Goal: Information Seeking & Learning: Find specific fact

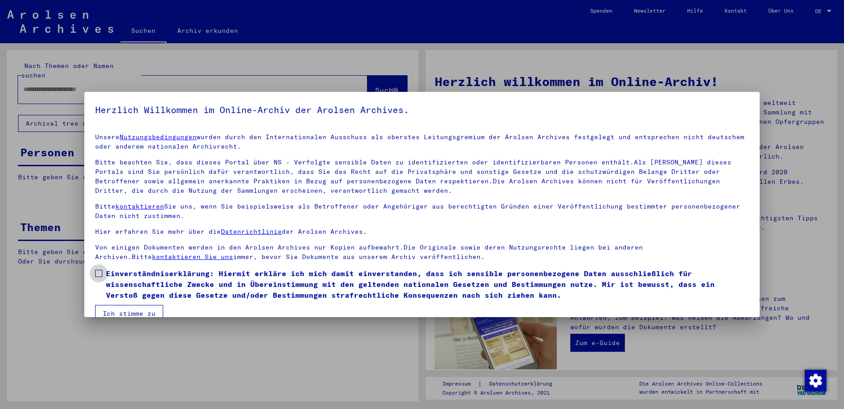
click at [99, 275] on span at bounding box center [98, 273] width 7 height 7
click at [114, 308] on button "Ich stimme zu" at bounding box center [129, 313] width 68 height 17
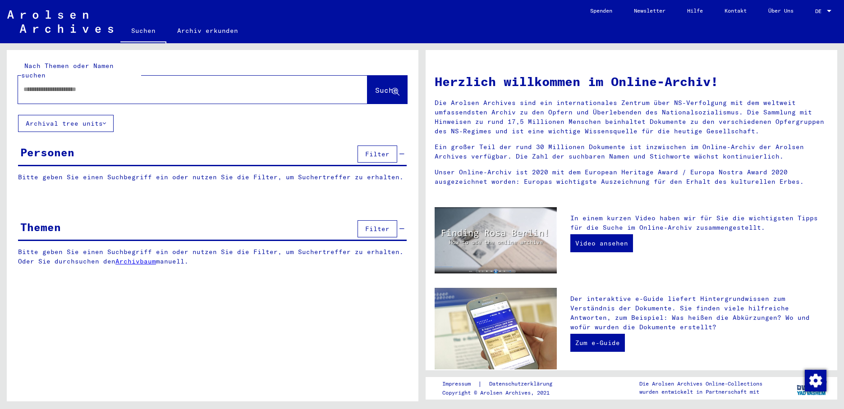
click at [65, 85] on input "text" at bounding box center [181, 89] width 317 height 9
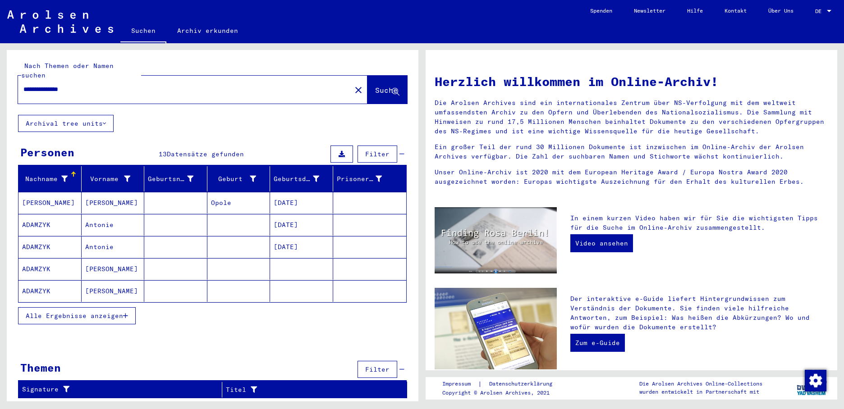
click at [123, 312] on span "Alle Ergebnisse anzeigen" at bounding box center [74, 316] width 97 height 8
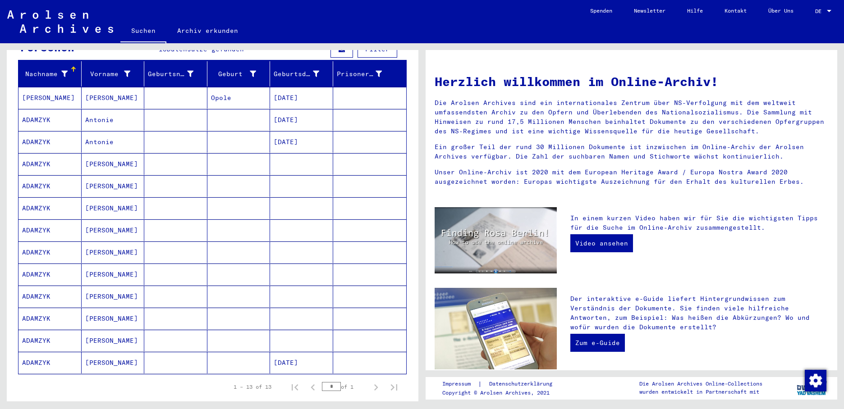
scroll to position [92, 0]
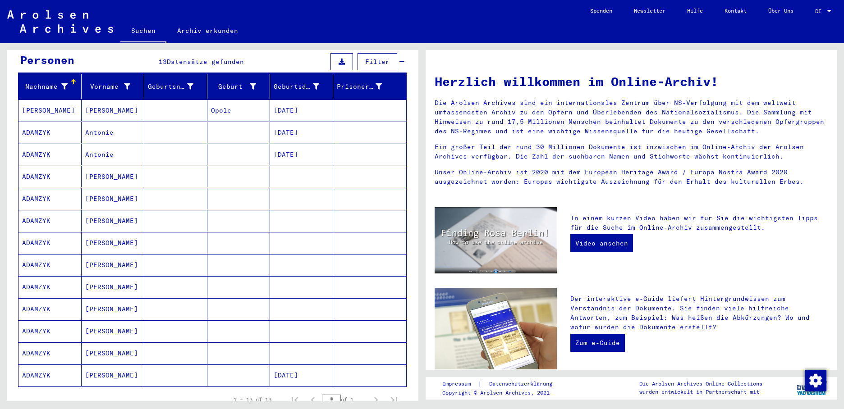
click at [103, 233] on mat-cell "[PERSON_NAME]" at bounding box center [113, 243] width 63 height 22
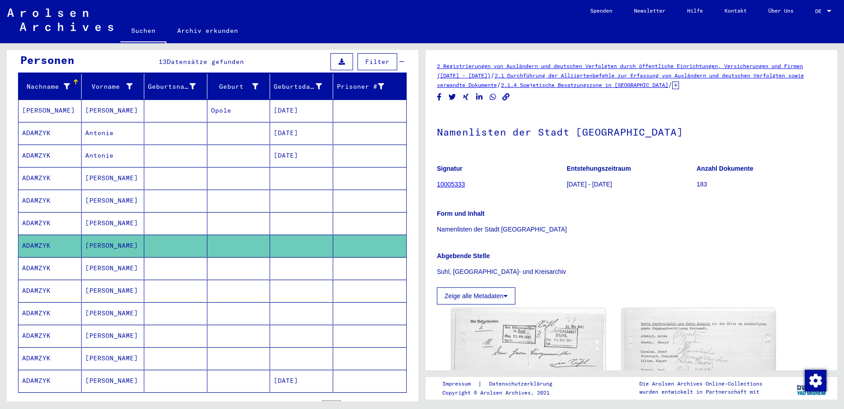
click at [96, 352] on mat-cell "[PERSON_NAME]" at bounding box center [113, 359] width 63 height 22
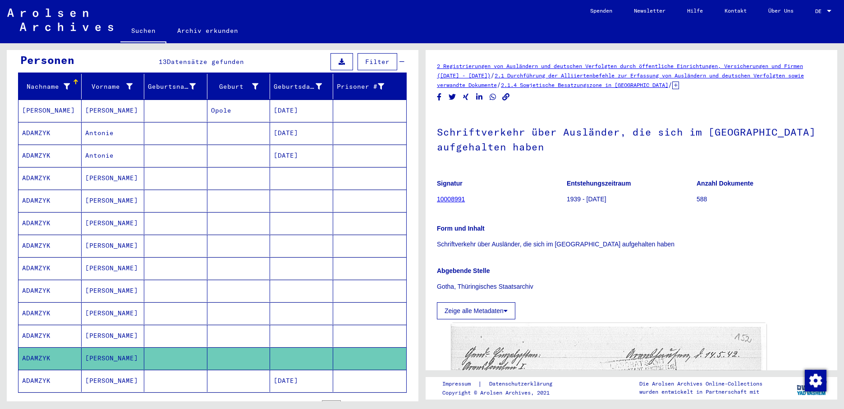
click at [92, 331] on mat-cell "[PERSON_NAME]" at bounding box center [113, 336] width 63 height 22
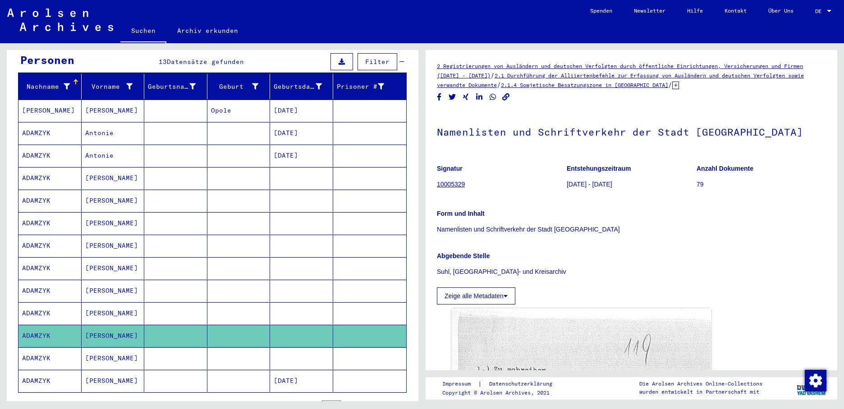
click at [94, 307] on mat-cell "[PERSON_NAME]" at bounding box center [113, 314] width 63 height 22
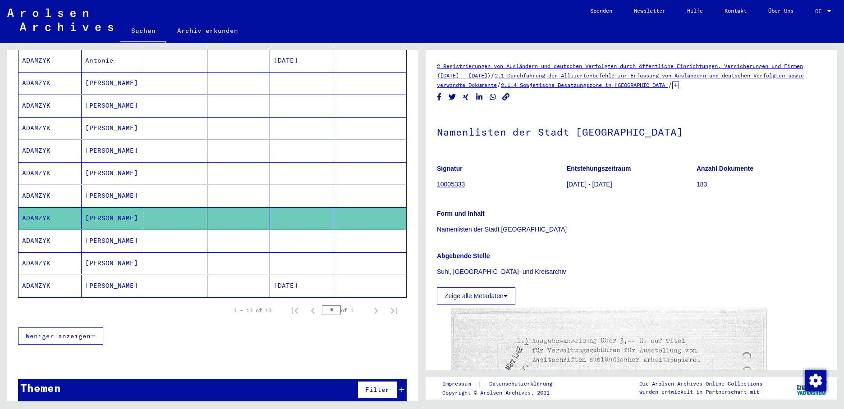
scroll to position [188, 0]
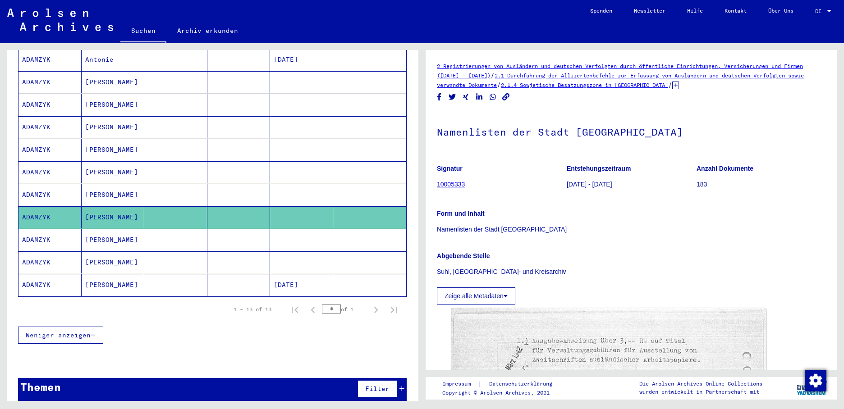
click at [119, 188] on mat-cell "[PERSON_NAME]" at bounding box center [113, 195] width 63 height 22
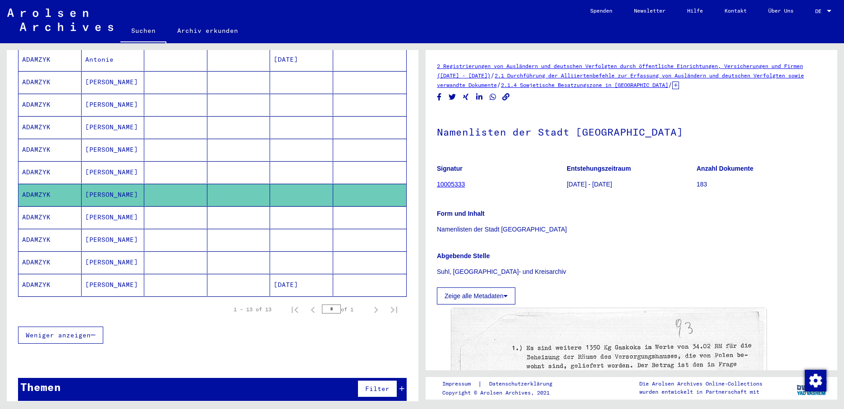
click at [106, 163] on mat-cell "[PERSON_NAME]" at bounding box center [113, 172] width 63 height 22
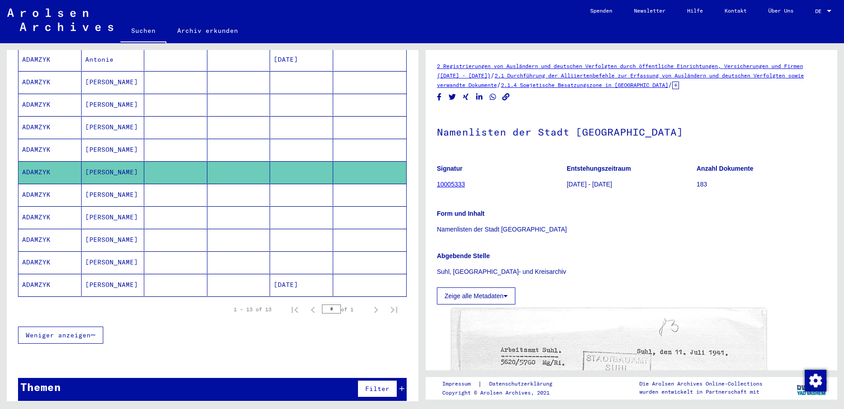
click at [88, 139] on mat-cell "[PERSON_NAME]" at bounding box center [113, 150] width 63 height 22
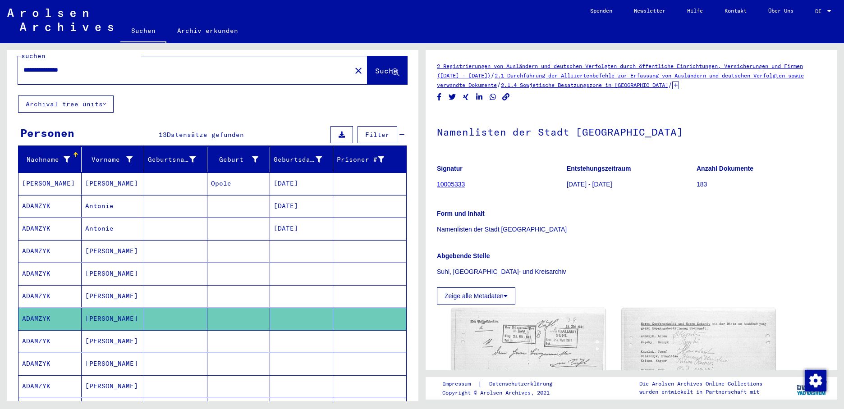
scroll to position [8, 0]
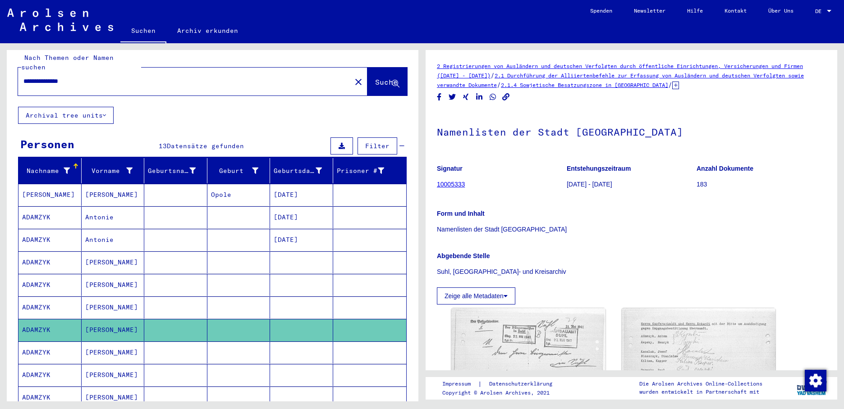
click at [274, 184] on mat-cell "[DATE]" at bounding box center [301, 195] width 63 height 22
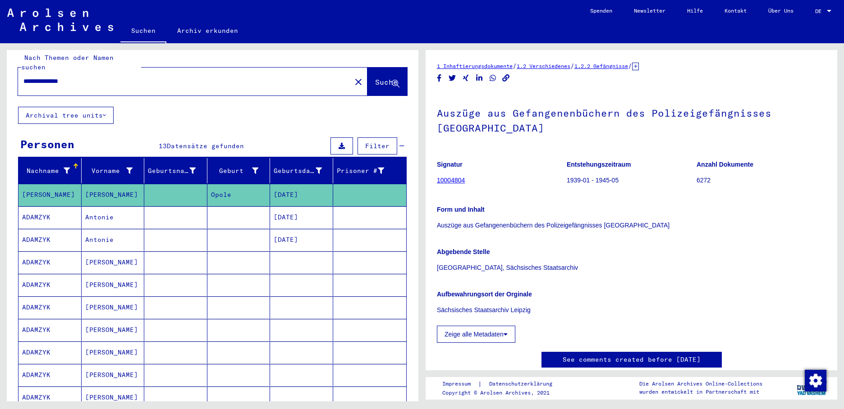
click at [296, 208] on mat-cell "[DATE]" at bounding box center [301, 217] width 63 height 22
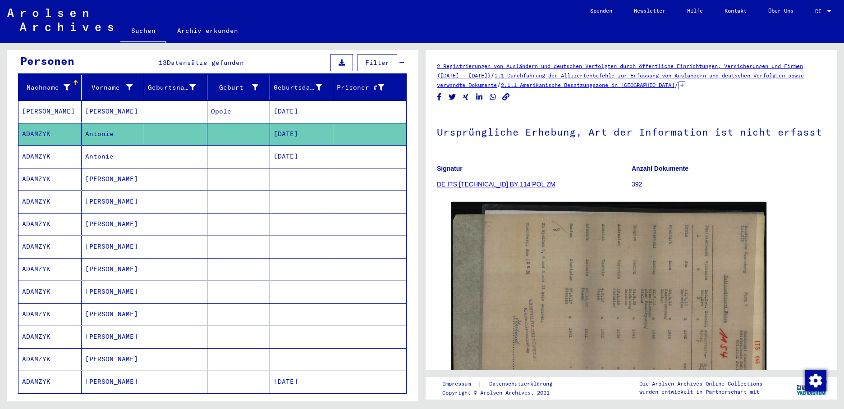
scroll to position [98, 0]
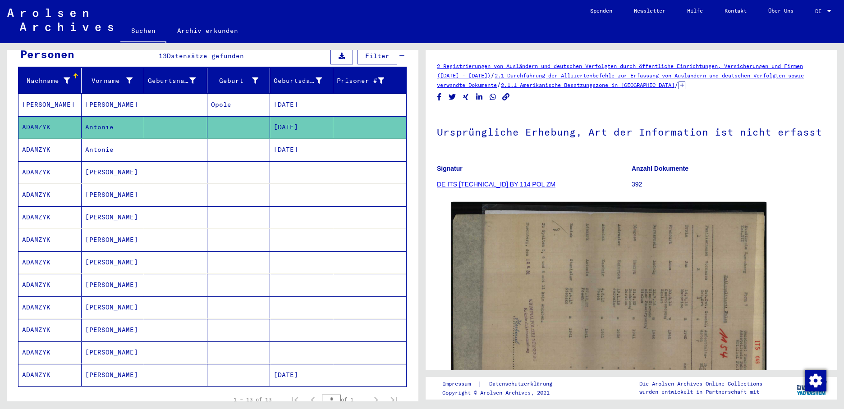
click at [300, 145] on mat-cell "[DATE]" at bounding box center [301, 150] width 63 height 22
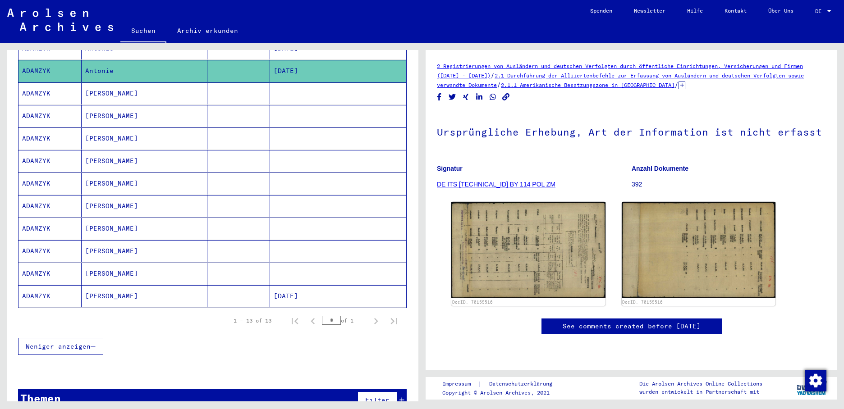
scroll to position [188, 0]
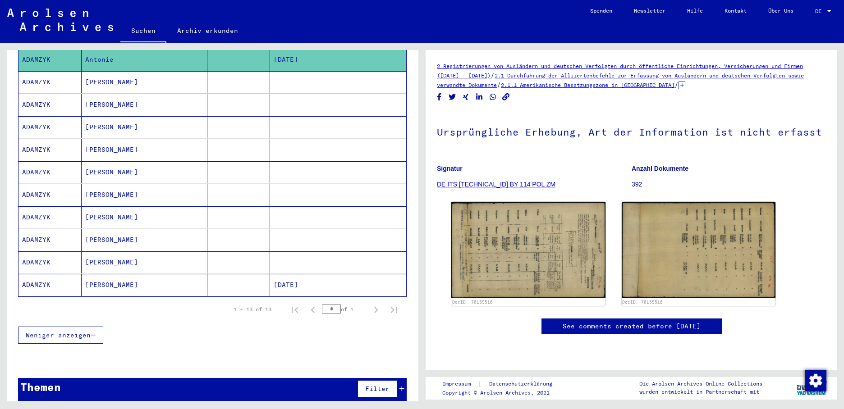
click at [284, 278] on mat-cell "[DATE]" at bounding box center [301, 285] width 63 height 22
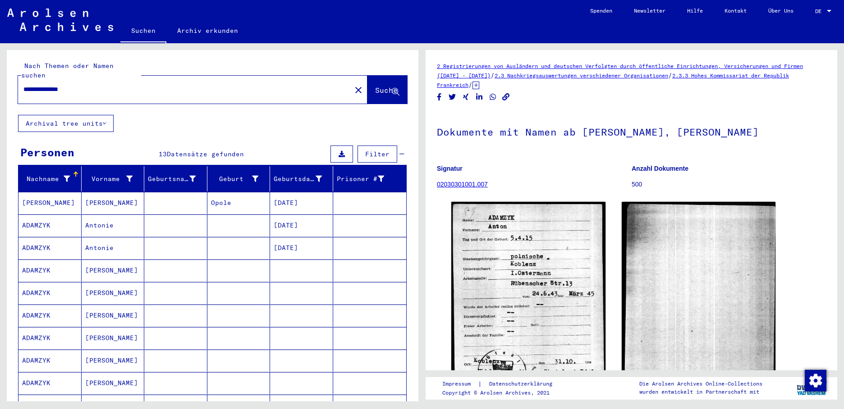
drag, startPoint x: 97, startPoint y: 83, endPoint x: 8, endPoint y: 84, distance: 88.8
click at [8, 84] on div "**********" at bounding box center [213, 82] width 412 height 65
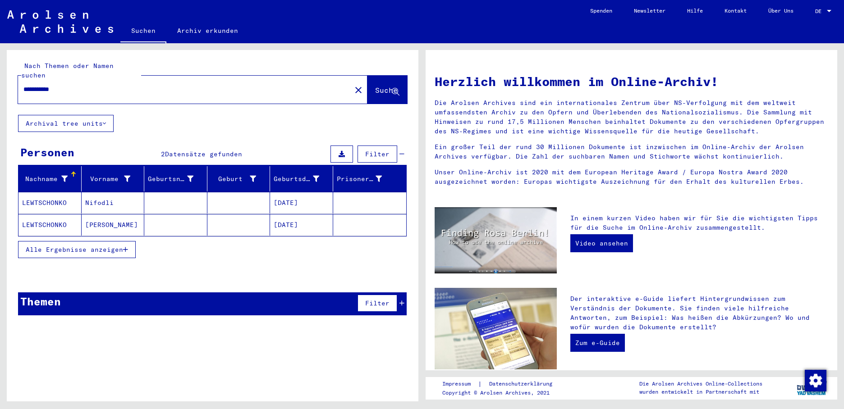
click at [125, 247] on icon "button" at bounding box center [125, 250] width 5 height 6
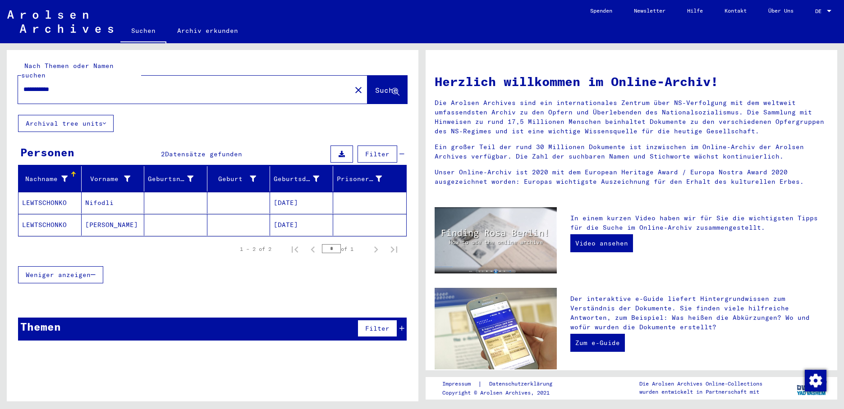
drag, startPoint x: 96, startPoint y: 88, endPoint x: 91, endPoint y: 88, distance: 5.0
click at [92, 88] on div "**********" at bounding box center [179, 89] width 322 height 20
drag, startPoint x: 75, startPoint y: 83, endPoint x: -2, endPoint y: 85, distance: 76.7
click at [0, 85] on html "**********" at bounding box center [422, 204] width 844 height 409
type input "**********"
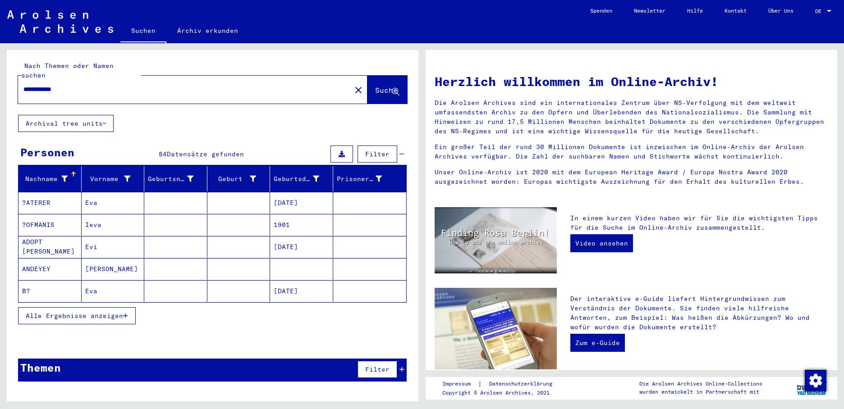
click at [127, 313] on icon "button" at bounding box center [125, 316] width 5 height 6
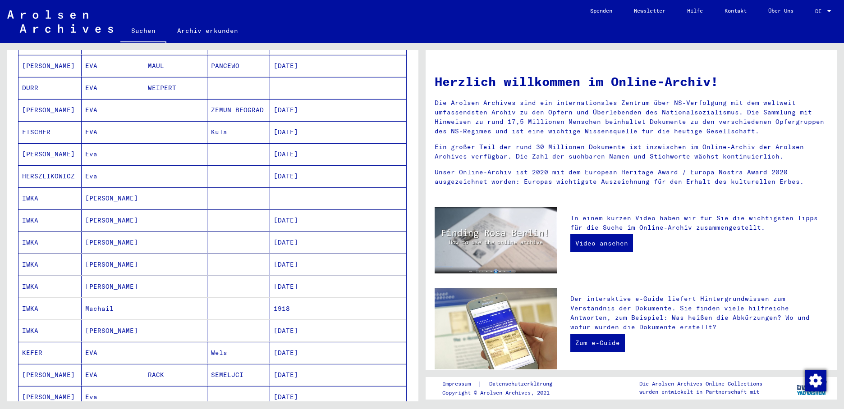
scroll to position [316, 0]
click at [284, 211] on mat-cell "[DATE]" at bounding box center [301, 219] width 63 height 22
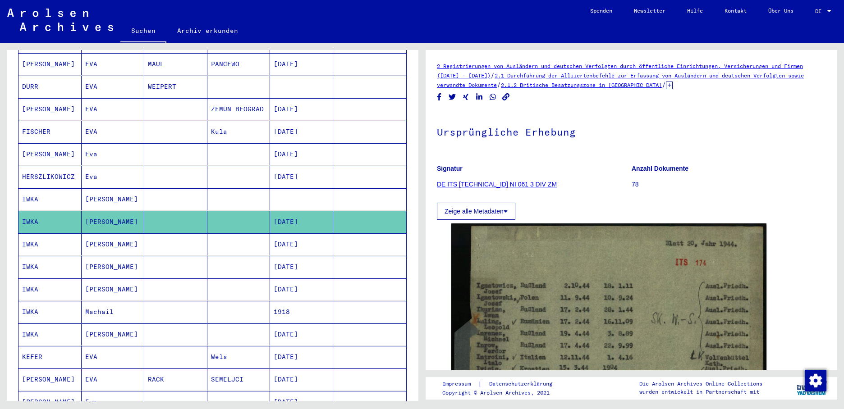
click at [307, 188] on mat-cell at bounding box center [301, 199] width 63 height 22
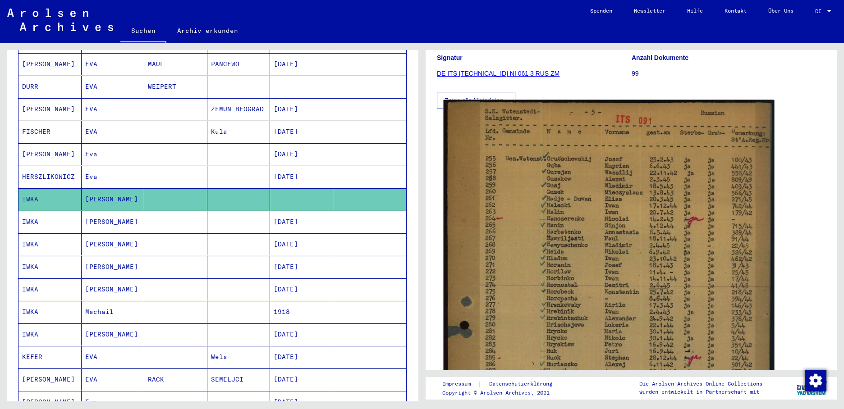
scroll to position [135, 0]
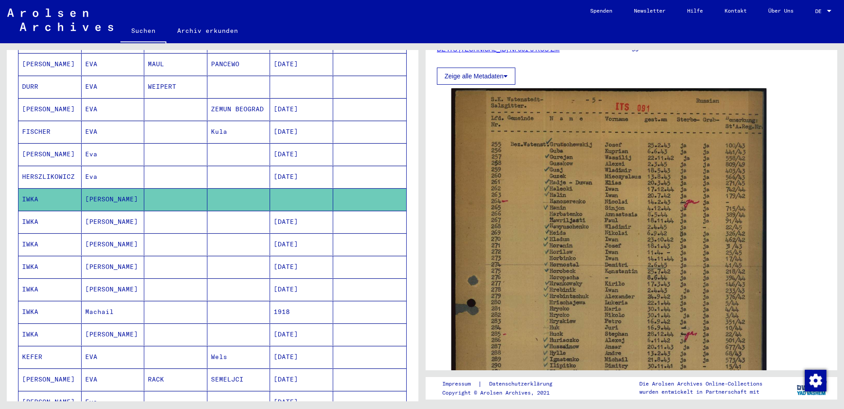
click at [114, 215] on mat-cell "[PERSON_NAME]" at bounding box center [113, 222] width 63 height 22
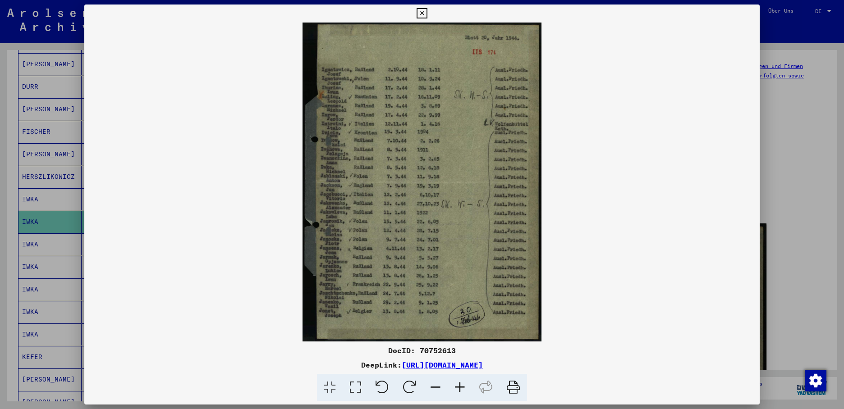
click at [46, 238] on div at bounding box center [422, 204] width 844 height 409
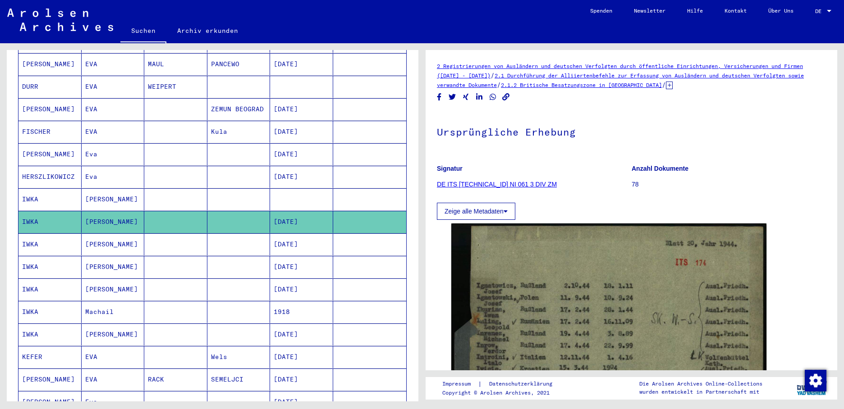
click at [46, 238] on mat-cell "IWKA" at bounding box center [49, 245] width 63 height 22
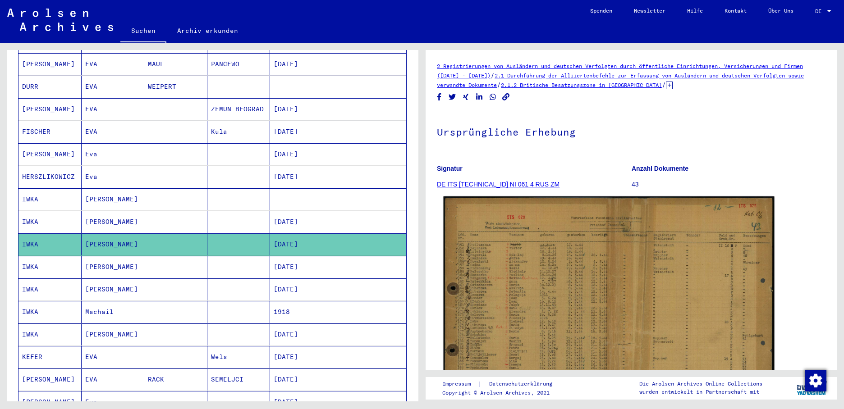
click at [506, 260] on img at bounding box center [609, 308] width 331 height 222
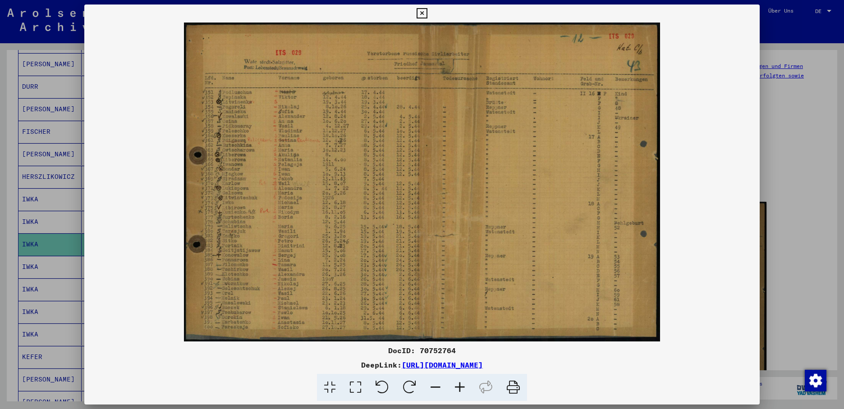
click at [55, 260] on div at bounding box center [422, 204] width 844 height 409
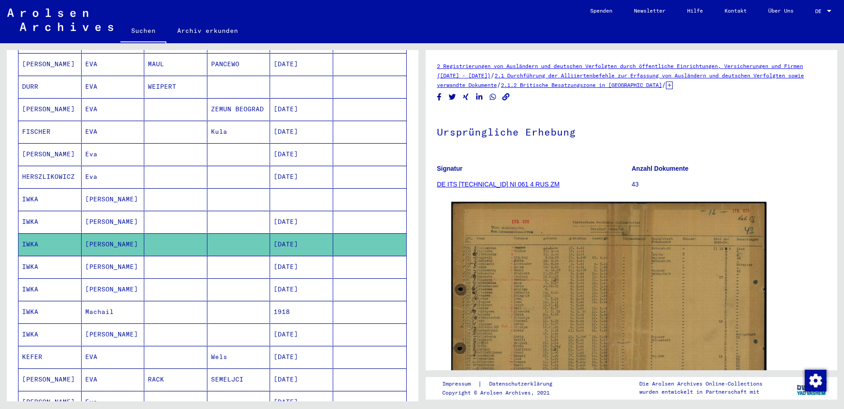
click at [55, 256] on mat-cell "IWKA" at bounding box center [49, 267] width 63 height 22
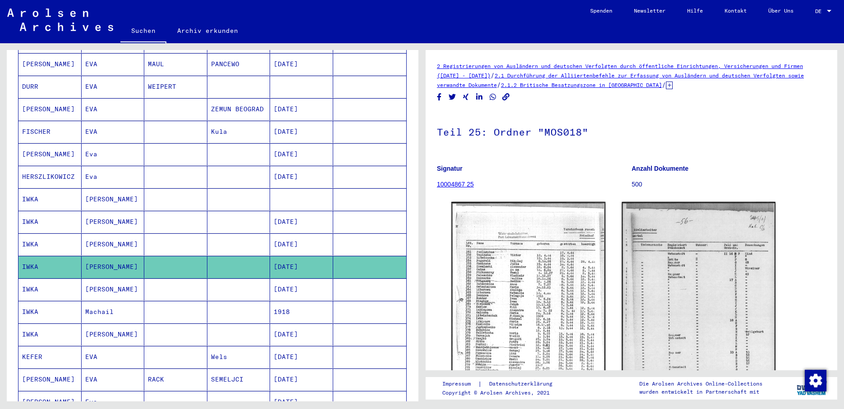
click at [299, 280] on mat-cell "[DATE]" at bounding box center [301, 290] width 63 height 22
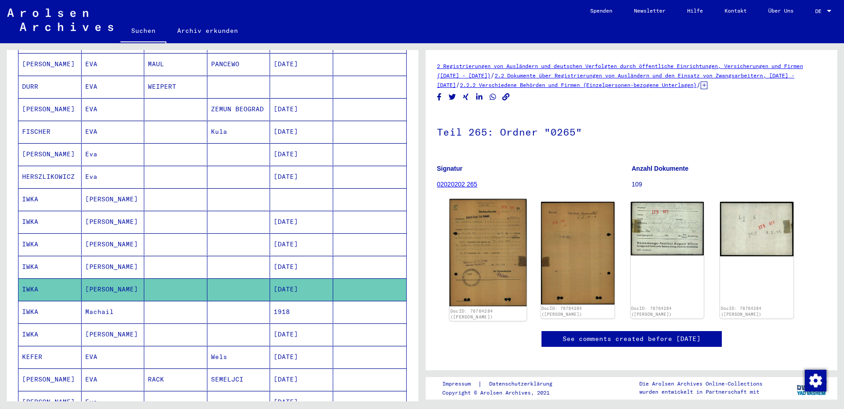
click at [482, 254] on img at bounding box center [487, 252] width 77 height 107
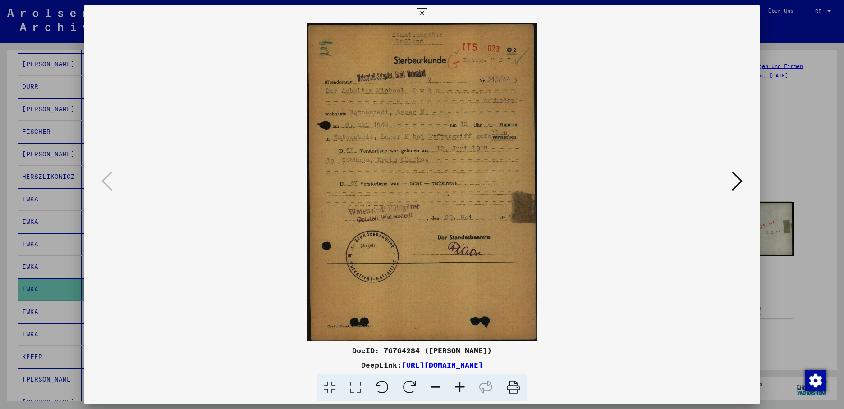
click at [739, 181] on icon at bounding box center [737, 181] width 11 height 22
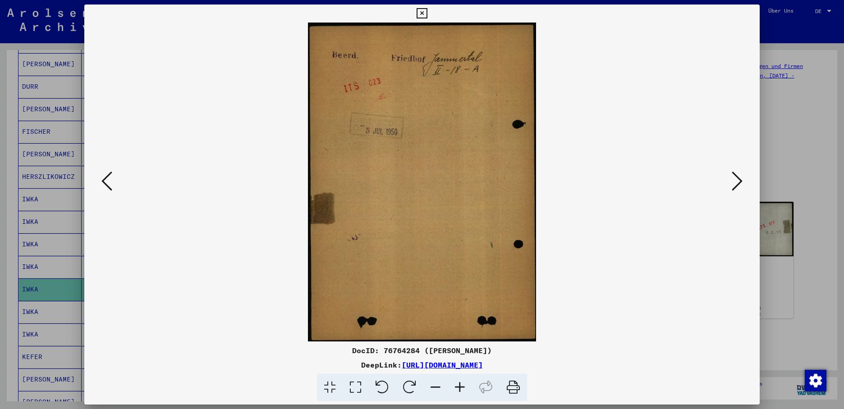
drag, startPoint x: 425, startPoint y: 165, endPoint x: 420, endPoint y: 165, distance: 5.4
click at [734, 174] on icon at bounding box center [737, 181] width 11 height 22
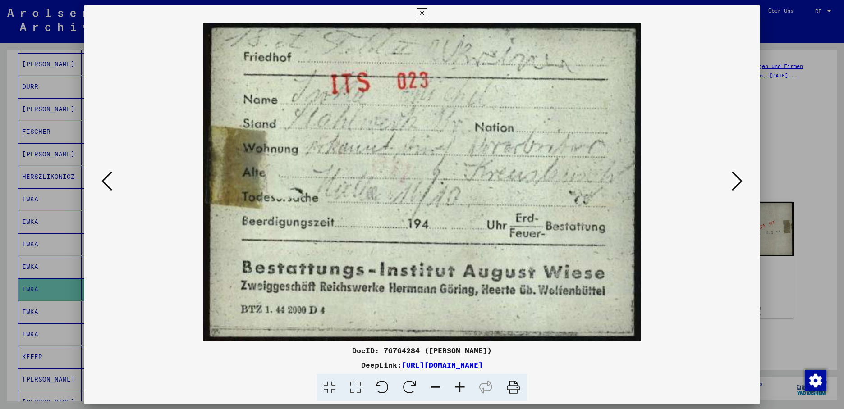
click at [427, 15] on icon at bounding box center [422, 13] width 10 height 11
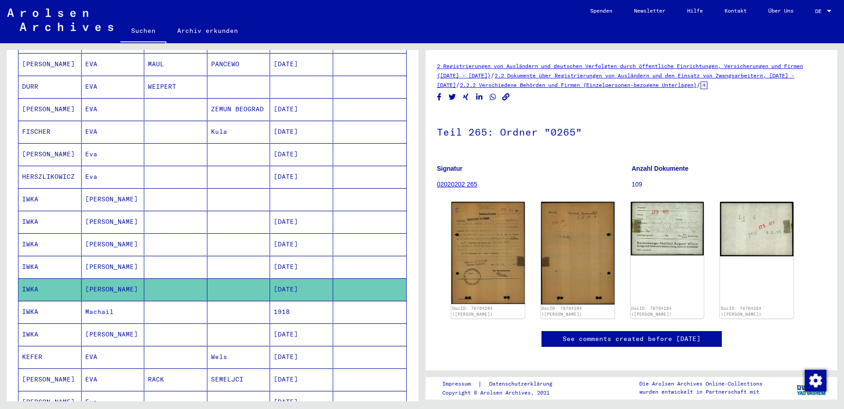
click at [276, 301] on mat-cell "1918" at bounding box center [301, 312] width 63 height 22
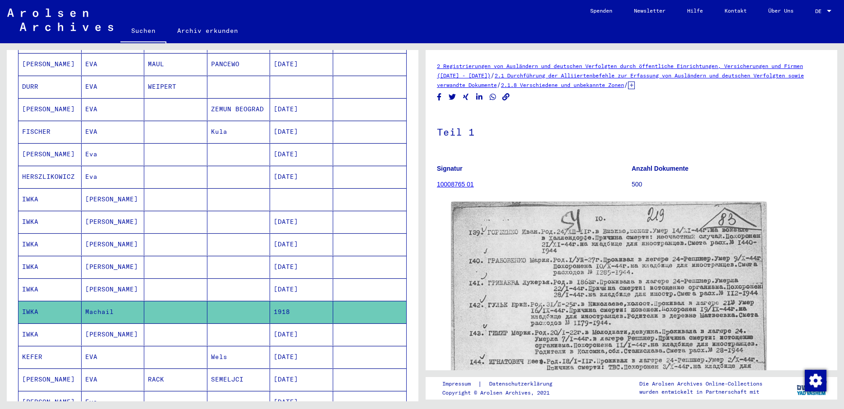
click at [297, 331] on mat-cell "[DATE]" at bounding box center [301, 335] width 63 height 22
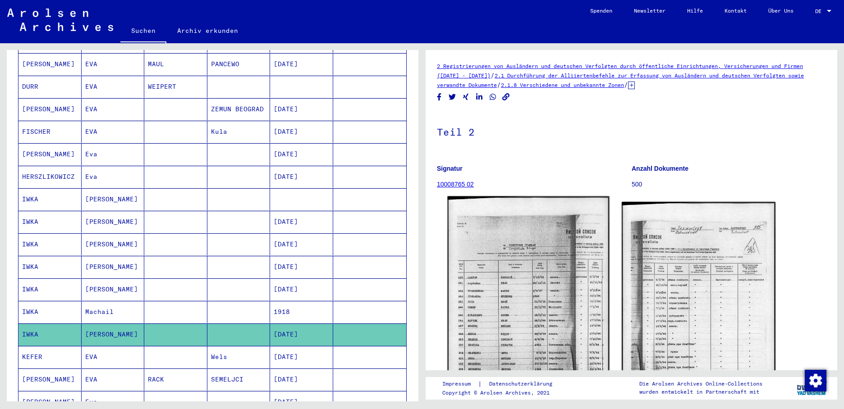
scroll to position [90, 0]
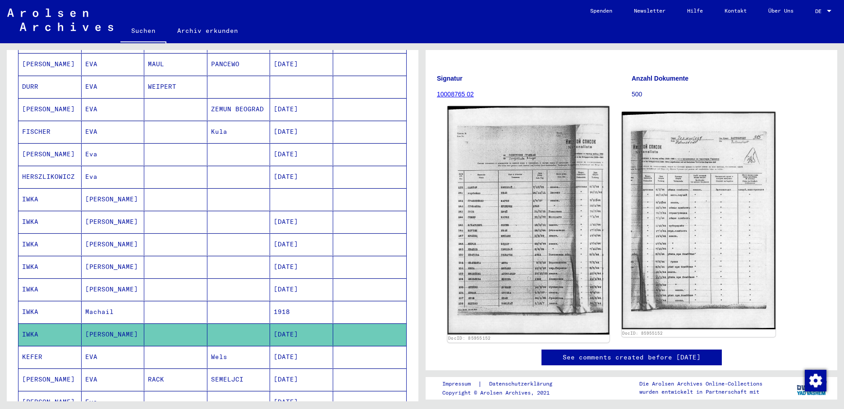
click at [518, 246] on img at bounding box center [528, 220] width 162 height 229
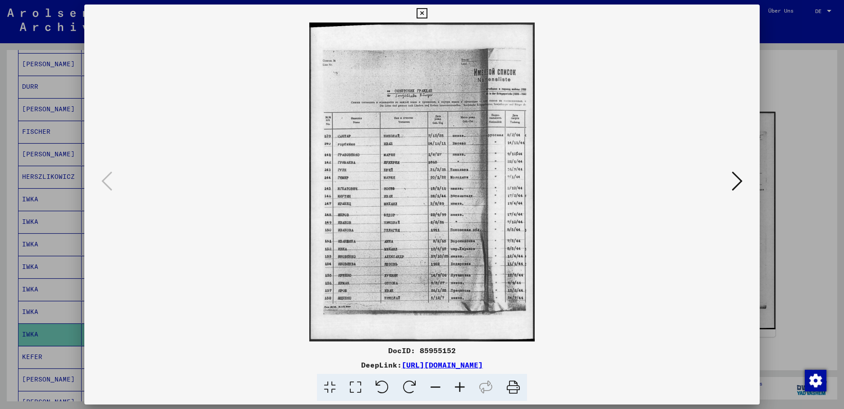
click at [427, 16] on icon at bounding box center [422, 13] width 10 height 11
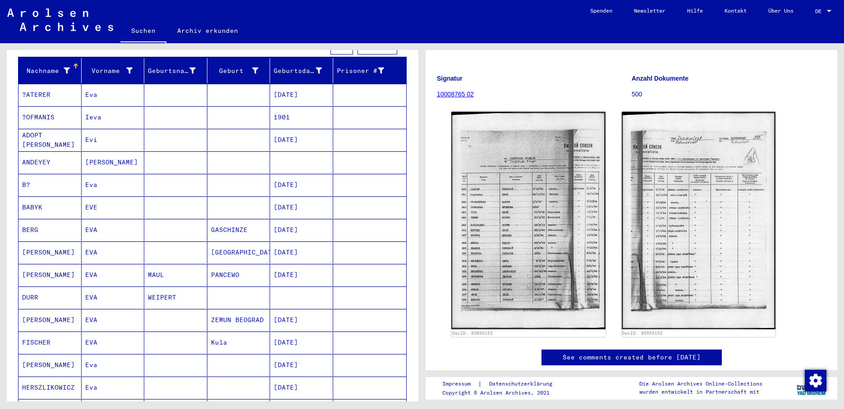
scroll to position [0, 0]
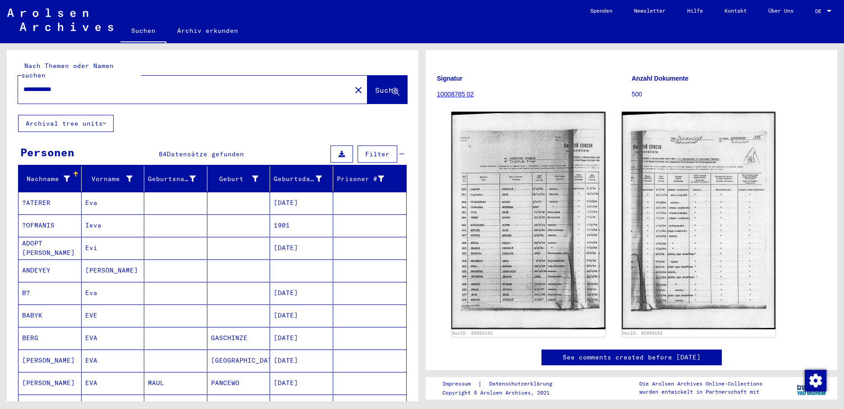
click at [353, 85] on mat-icon "close" at bounding box center [358, 90] width 11 height 11
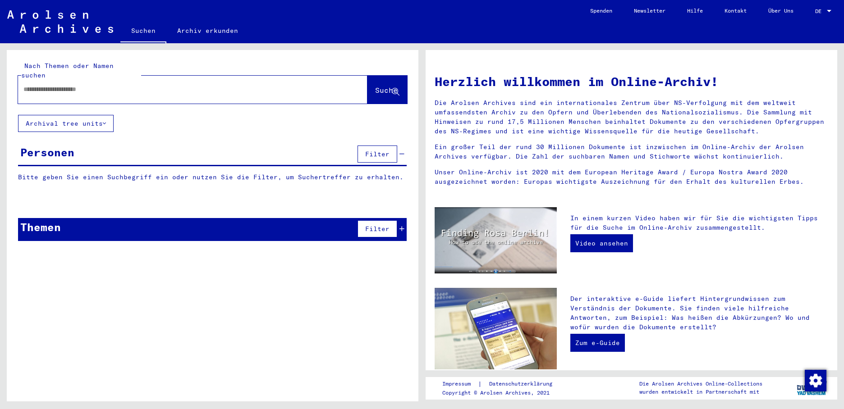
click at [53, 85] on input "text" at bounding box center [181, 89] width 317 height 9
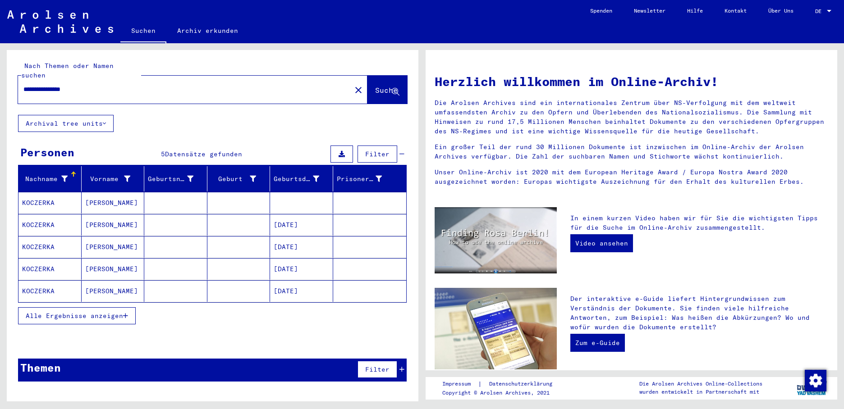
click at [40, 192] on mat-cell "KOCZERKA" at bounding box center [49, 203] width 63 height 22
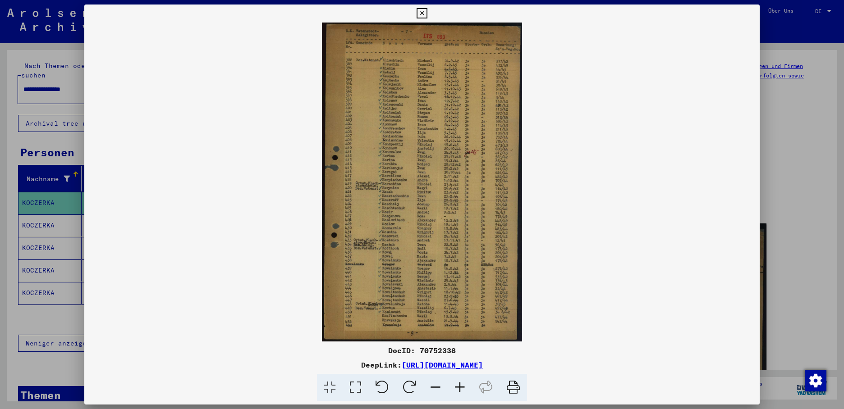
click at [37, 220] on div at bounding box center [422, 204] width 844 height 409
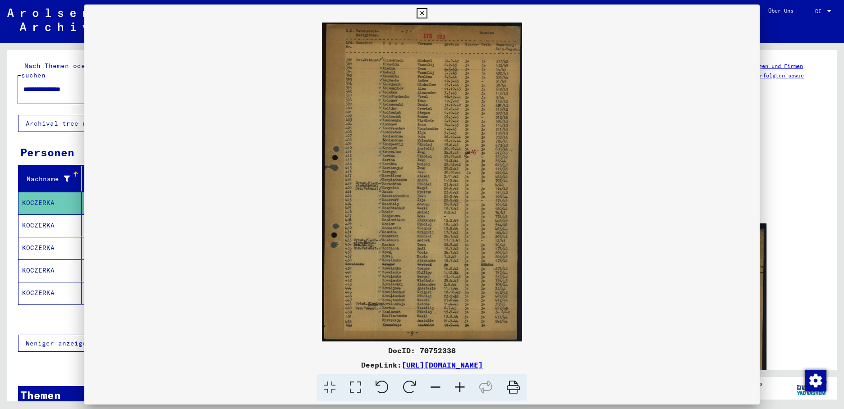
click at [37, 220] on mat-cell "KOCZERKA" at bounding box center [49, 226] width 63 height 22
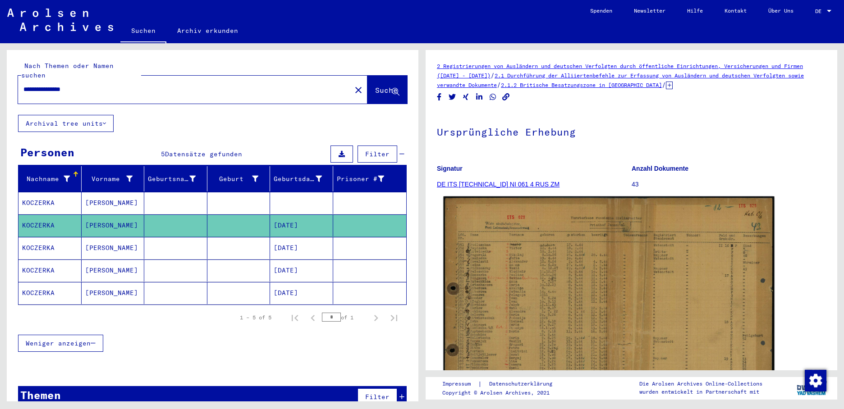
click at [504, 267] on img at bounding box center [609, 308] width 331 height 222
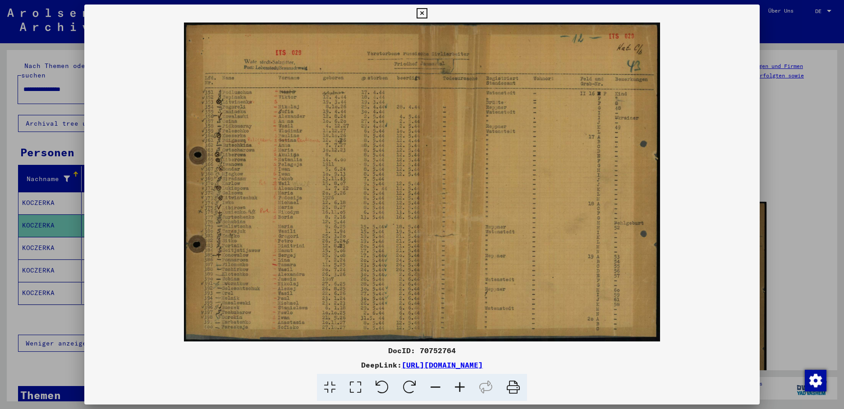
click at [43, 242] on div at bounding box center [422, 204] width 844 height 409
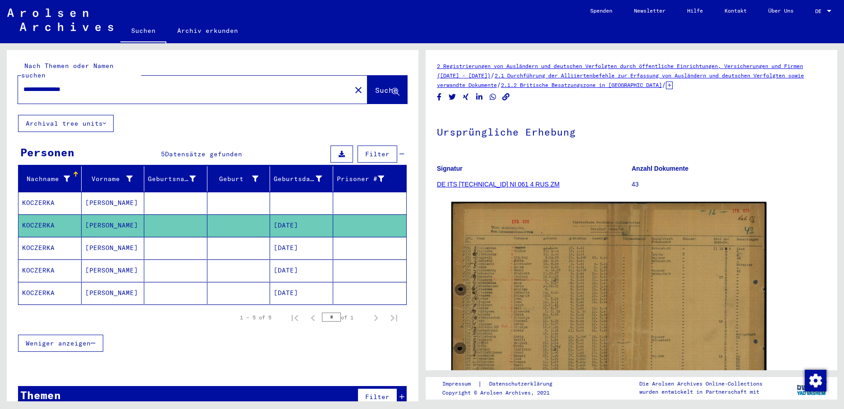
click at [48, 238] on mat-cell "KOCZERKA" at bounding box center [49, 248] width 63 height 22
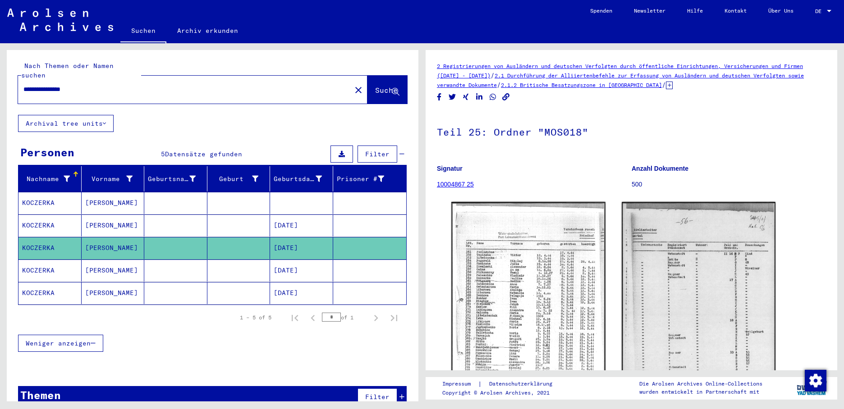
click at [284, 266] on mat-cell "[DATE]" at bounding box center [301, 271] width 63 height 22
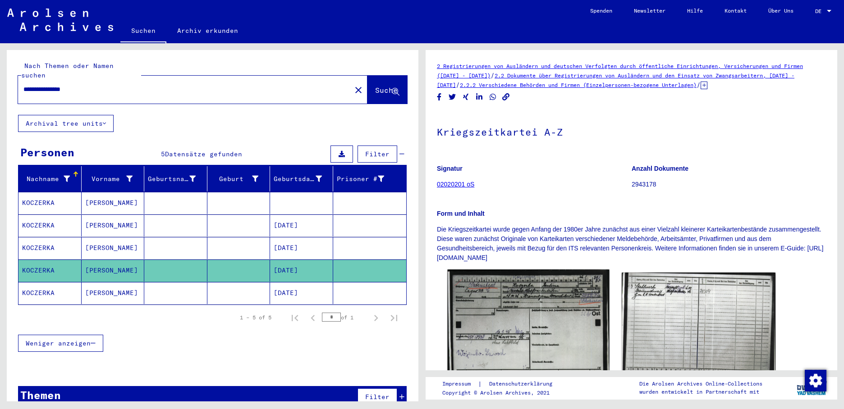
click at [501, 322] on img at bounding box center [528, 327] width 162 height 115
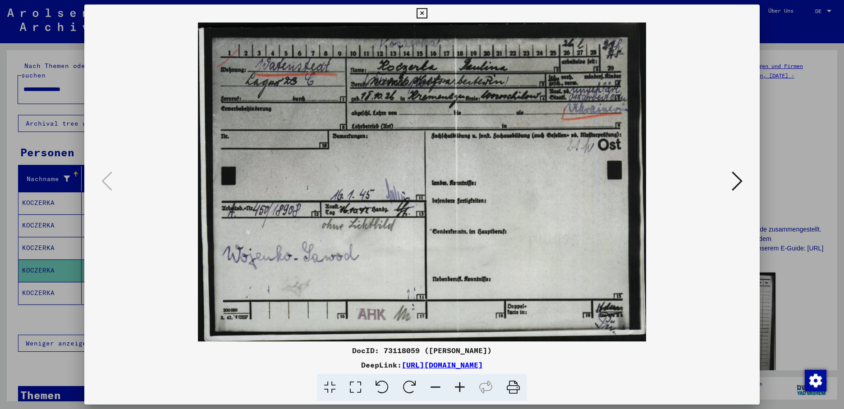
click at [37, 284] on div at bounding box center [422, 204] width 844 height 409
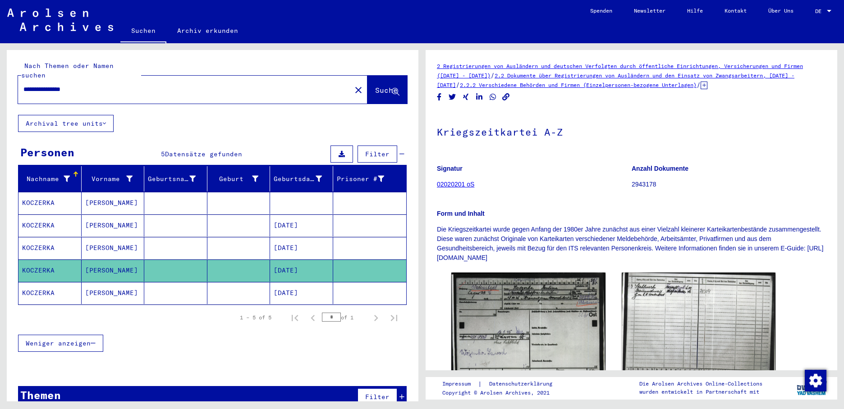
click at [37, 284] on mat-cell "KOCZERKA" at bounding box center [49, 293] width 63 height 22
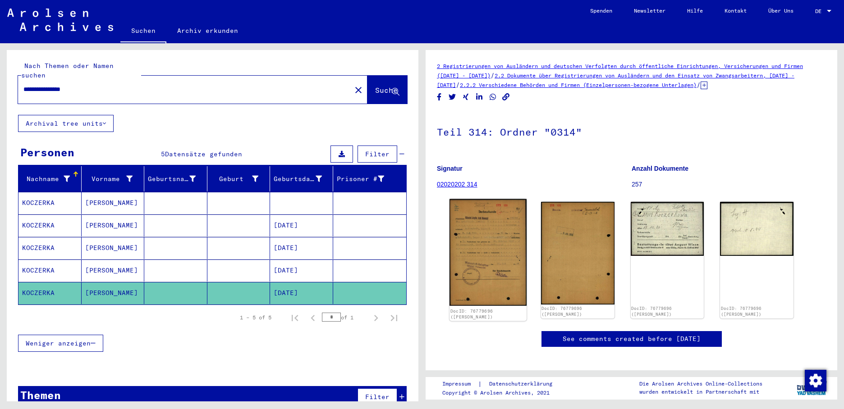
click at [479, 250] on img at bounding box center [487, 252] width 77 height 107
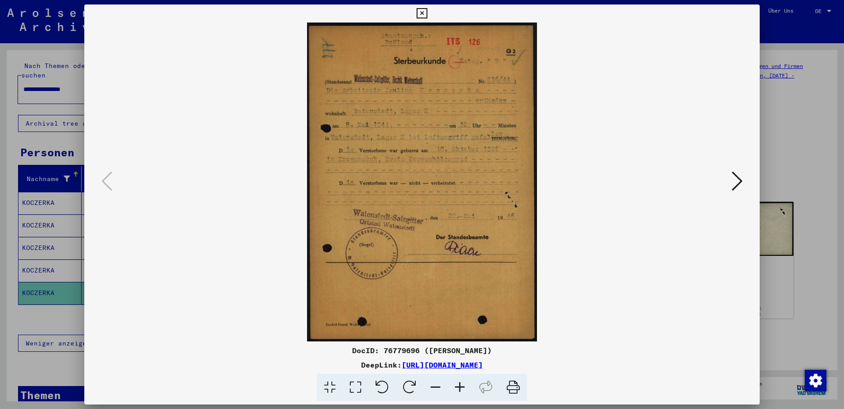
click at [734, 179] on icon at bounding box center [737, 181] width 11 height 22
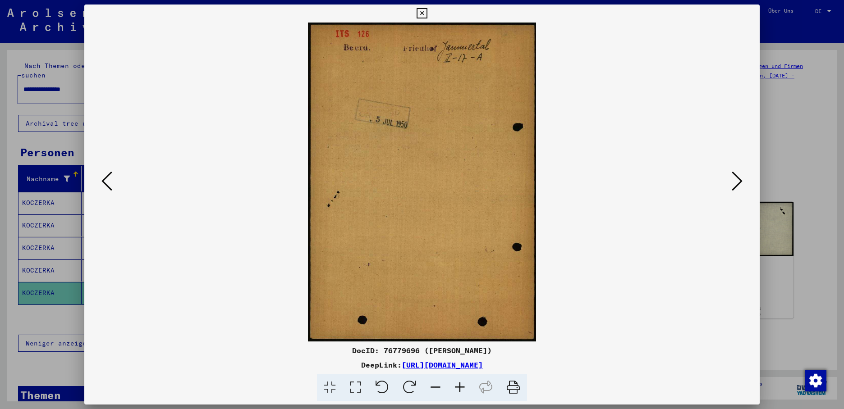
drag, startPoint x: 425, startPoint y: 152, endPoint x: 409, endPoint y: 152, distance: 15.8
click at [49, 261] on div at bounding box center [422, 204] width 844 height 409
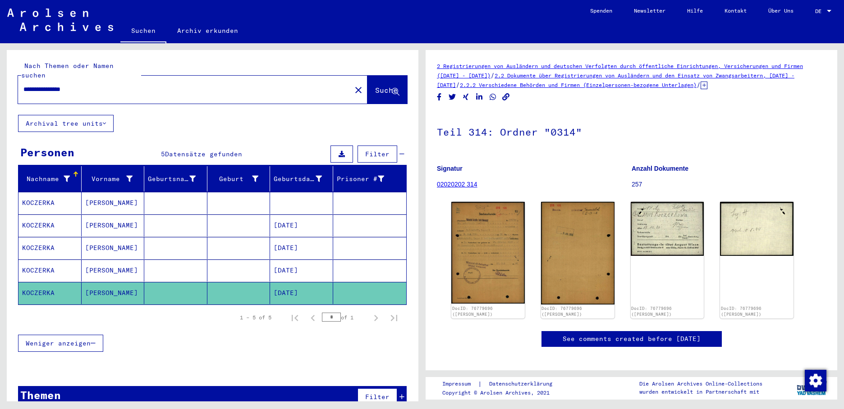
click at [49, 260] on mat-cell "KOCZERKA" at bounding box center [49, 271] width 63 height 22
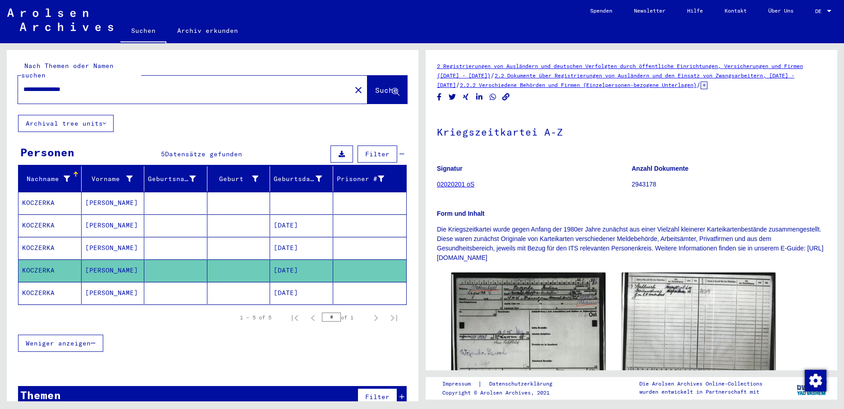
click at [48, 244] on mat-cell "KOCZERKA" at bounding box center [49, 248] width 63 height 22
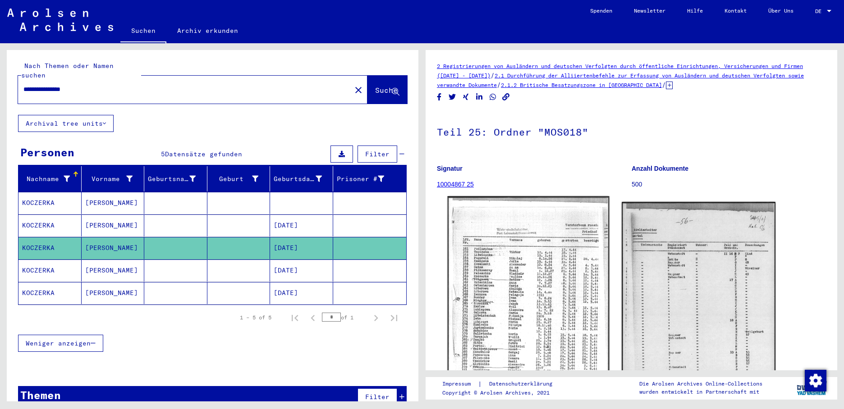
click at [499, 265] on img at bounding box center [528, 311] width 162 height 229
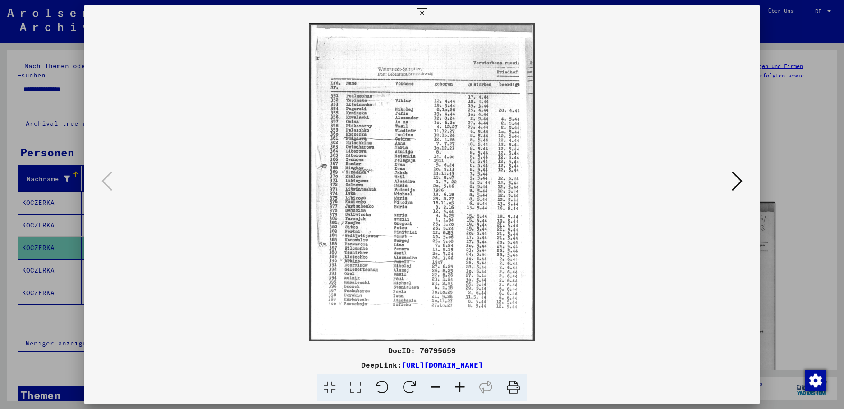
click at [740, 175] on icon at bounding box center [737, 181] width 11 height 22
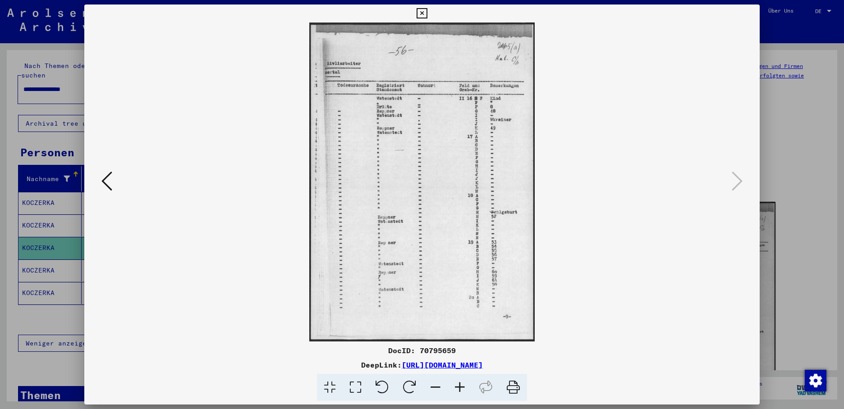
click at [427, 14] on icon at bounding box center [422, 13] width 10 height 11
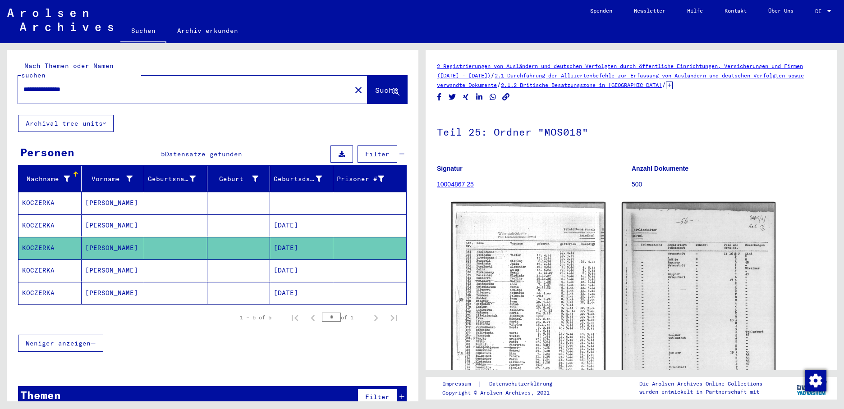
drag, startPoint x: 93, startPoint y: 78, endPoint x: -2, endPoint y: 79, distance: 95.1
click at [0, 79] on html "**********" at bounding box center [422, 204] width 844 height 409
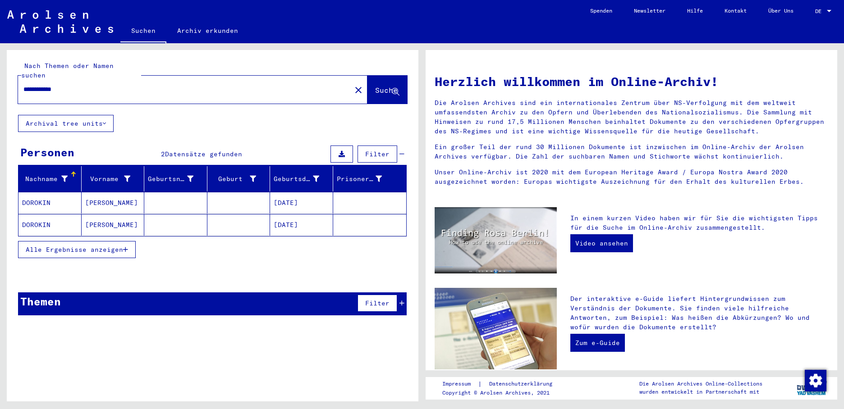
click at [299, 193] on mat-cell "[DATE]" at bounding box center [301, 203] width 63 height 22
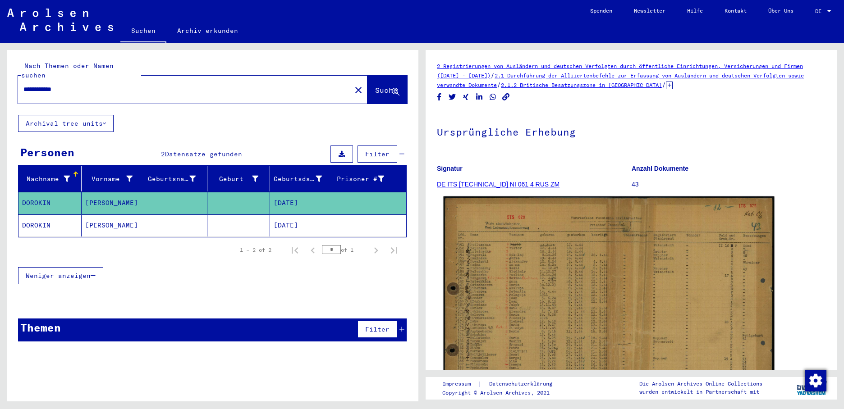
click at [536, 275] on img at bounding box center [609, 308] width 331 height 222
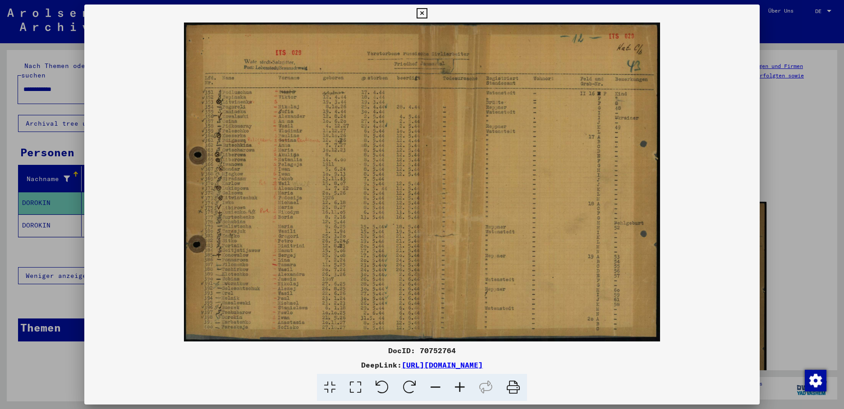
click at [37, 216] on div at bounding box center [422, 204] width 844 height 409
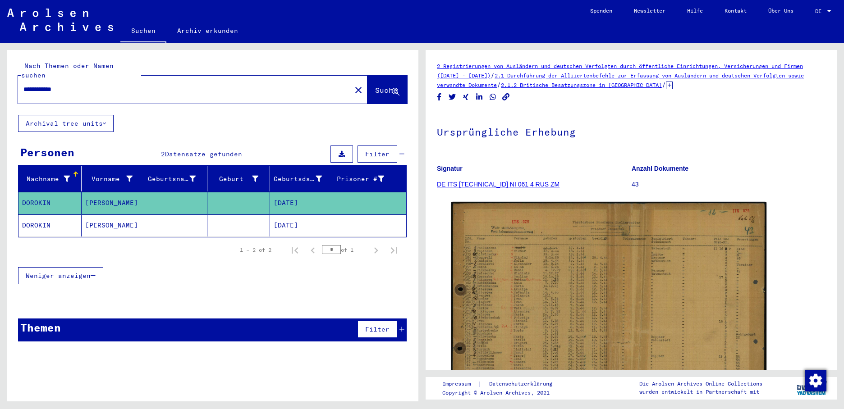
click at [37, 216] on mat-cell "DOROKIN" at bounding box center [49, 226] width 63 height 22
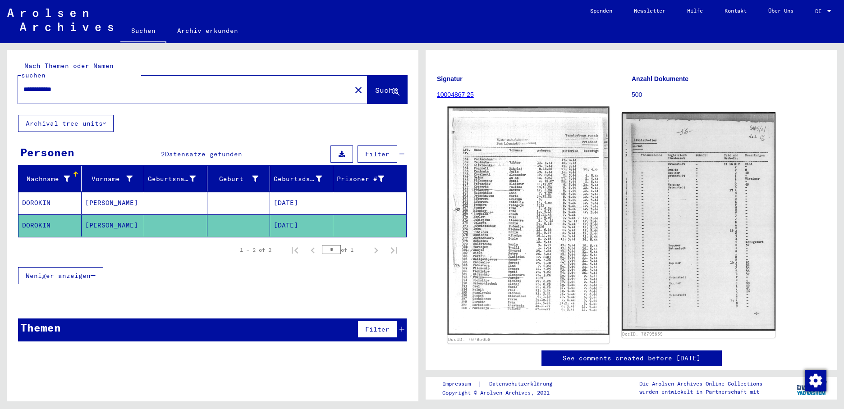
scroll to position [90, 0]
click at [501, 238] on img at bounding box center [528, 220] width 162 height 229
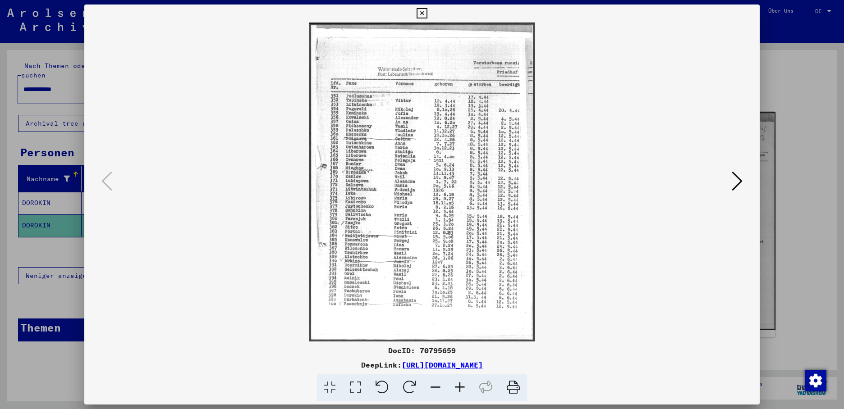
click at [738, 176] on icon at bounding box center [737, 181] width 11 height 22
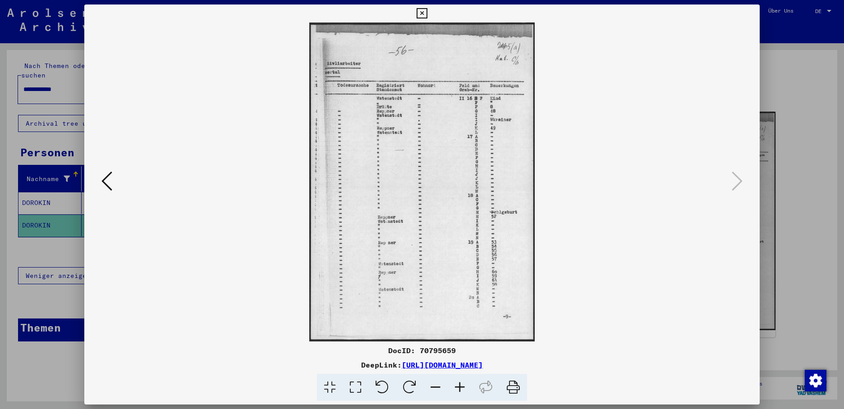
click at [54, 86] on div at bounding box center [422, 204] width 844 height 409
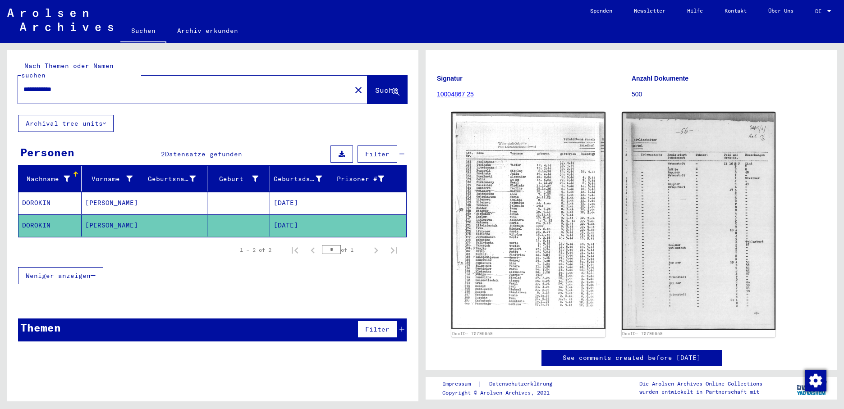
drag, startPoint x: 106, startPoint y: 78, endPoint x: -2, endPoint y: 77, distance: 107.8
click at [0, 77] on html "**********" at bounding box center [422, 204] width 844 height 409
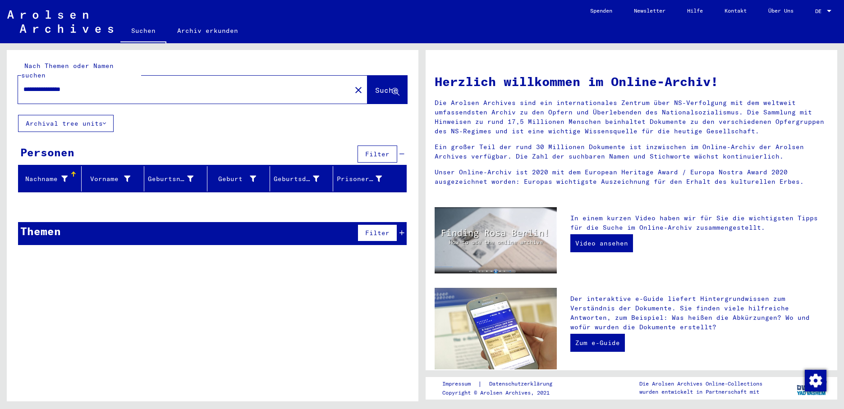
click at [32, 85] on input "**********" at bounding box center [181, 89] width 317 height 9
drag, startPoint x: 102, startPoint y: 80, endPoint x: 67, endPoint y: 79, distance: 35.2
click at [67, 85] on input "**********" at bounding box center [181, 89] width 317 height 9
click at [380, 86] on span "Suche" at bounding box center [386, 90] width 23 height 9
click at [57, 85] on input "**********" at bounding box center [181, 89] width 317 height 9
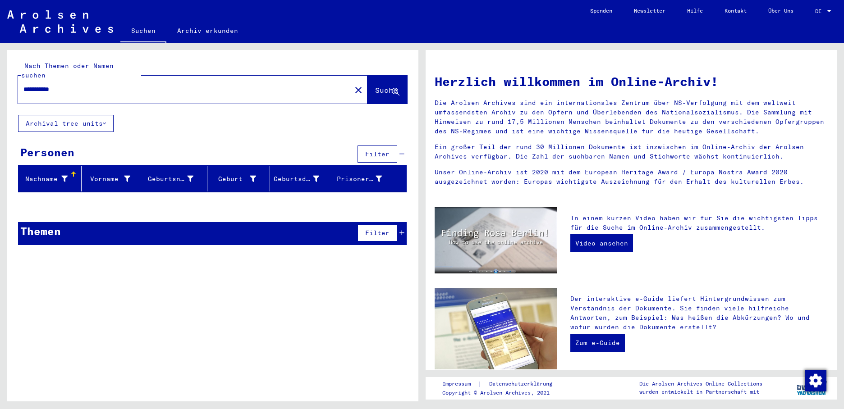
click at [62, 85] on input "**********" at bounding box center [181, 89] width 317 height 9
drag, startPoint x: 73, startPoint y: 85, endPoint x: -2, endPoint y: 82, distance: 75.3
click at [0, 82] on html "**********" at bounding box center [422, 204] width 844 height 409
drag, startPoint x: -2, startPoint y: 82, endPoint x: 89, endPoint y: 82, distance: 90.6
click at [89, 85] on input "**********" at bounding box center [181, 89] width 317 height 9
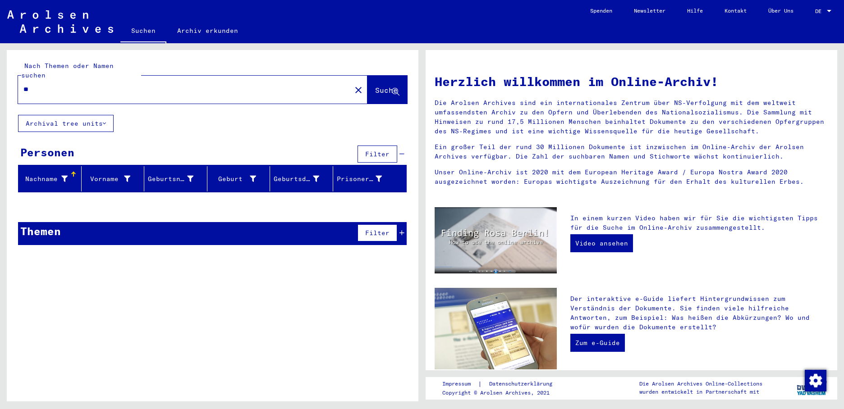
type input "*"
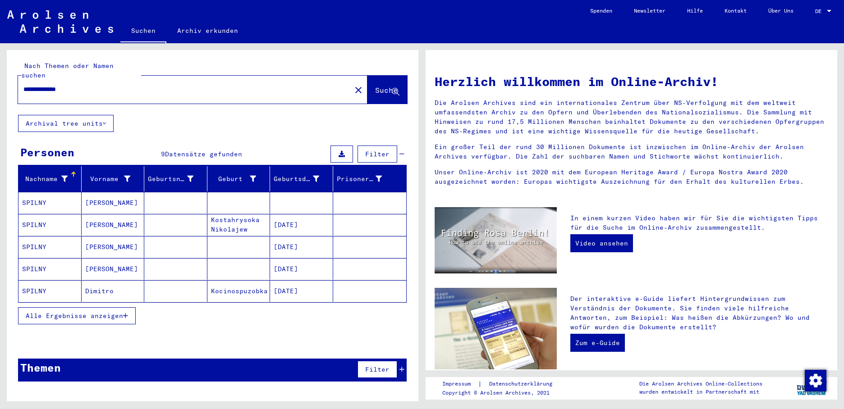
click at [106, 192] on mat-cell "[PERSON_NAME]" at bounding box center [113, 203] width 63 height 22
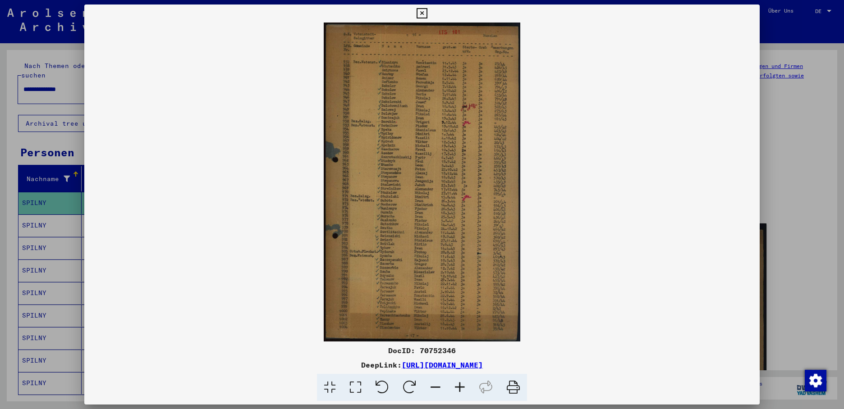
click at [47, 215] on div at bounding box center [422, 204] width 844 height 409
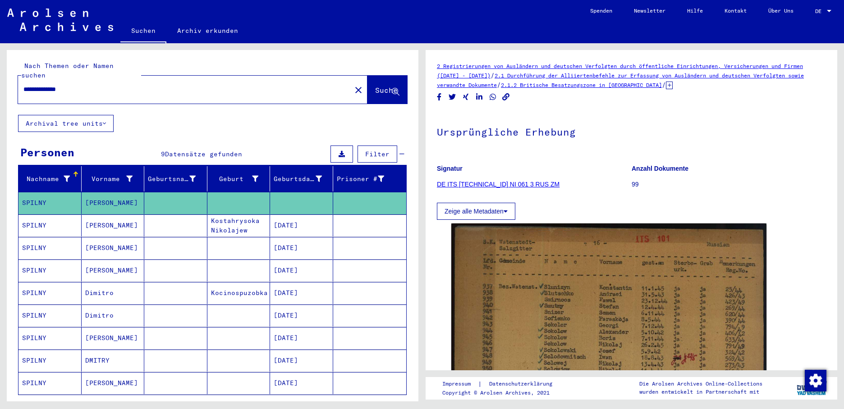
click at [47, 216] on mat-cell "SPILNY" at bounding box center [49, 226] width 63 height 22
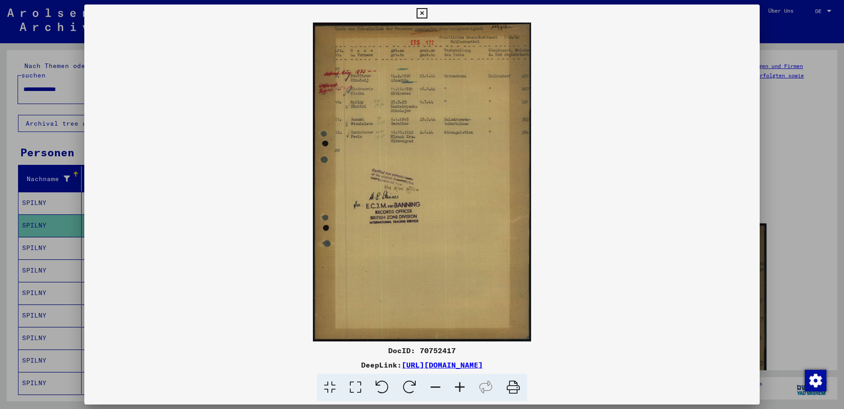
click at [50, 241] on div at bounding box center [422, 204] width 844 height 409
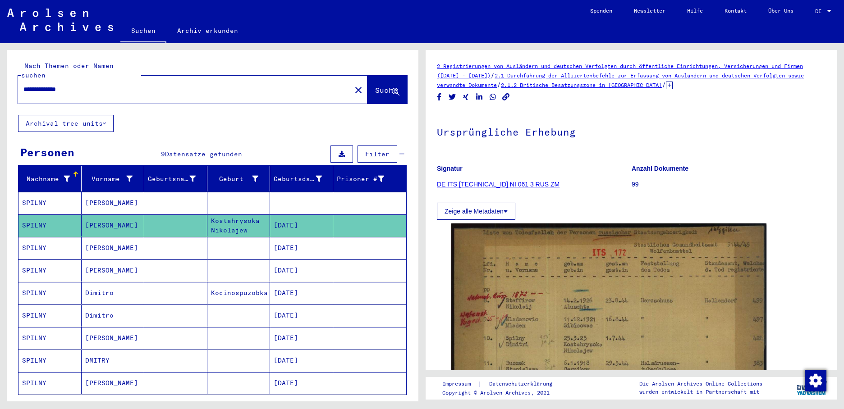
drag, startPoint x: 50, startPoint y: 241, endPoint x: 55, endPoint y: 242, distance: 5.0
click at [50, 242] on mat-cell "SPILNY" at bounding box center [49, 248] width 63 height 22
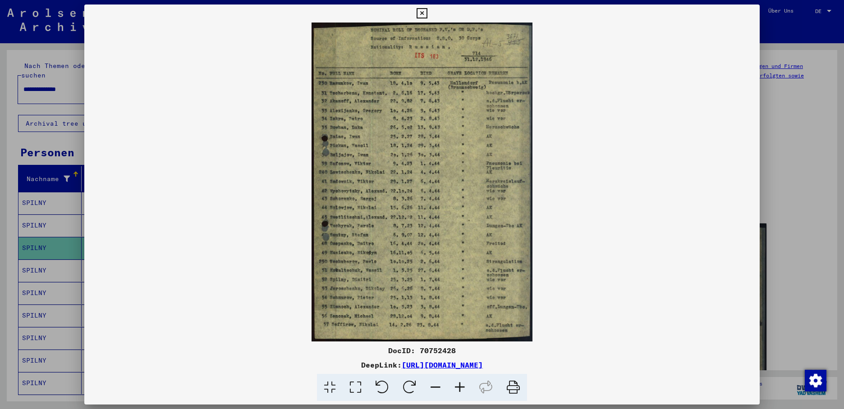
click at [47, 259] on div at bounding box center [422, 204] width 844 height 409
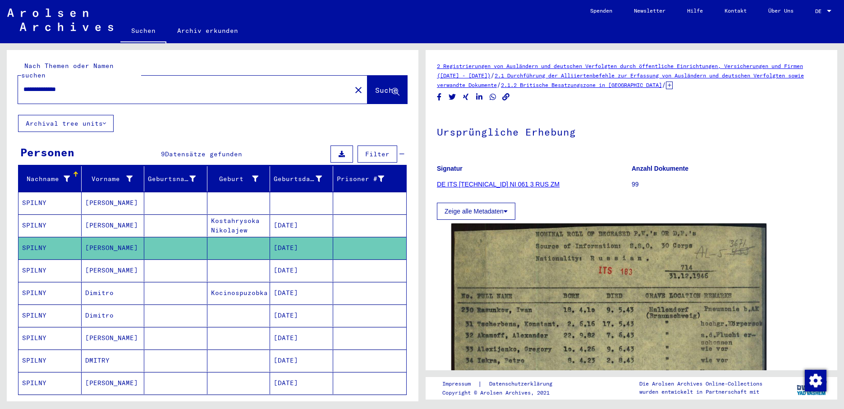
click at [47, 260] on mat-cell "SPILNY" at bounding box center [49, 271] width 63 height 22
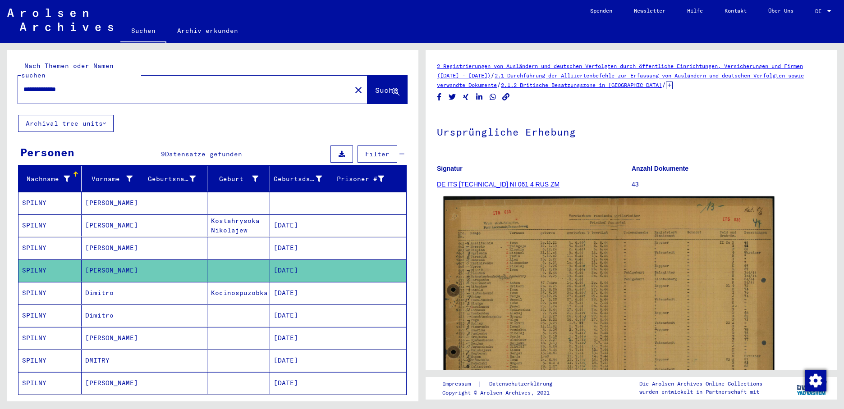
click at [495, 272] on img at bounding box center [609, 307] width 331 height 221
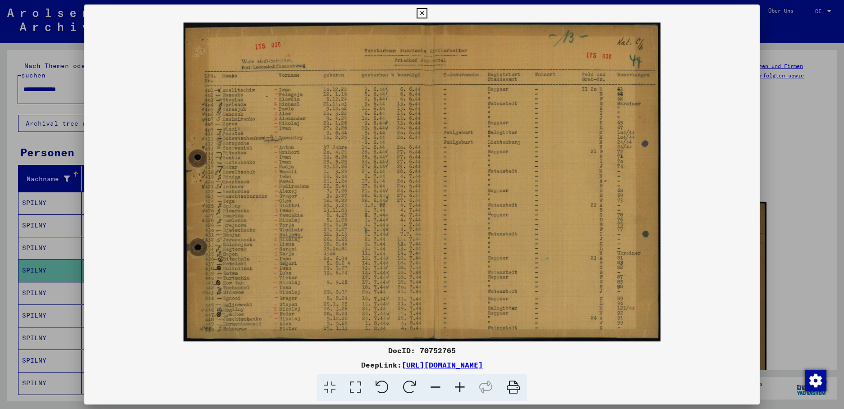
click at [65, 280] on div at bounding box center [422, 204] width 844 height 409
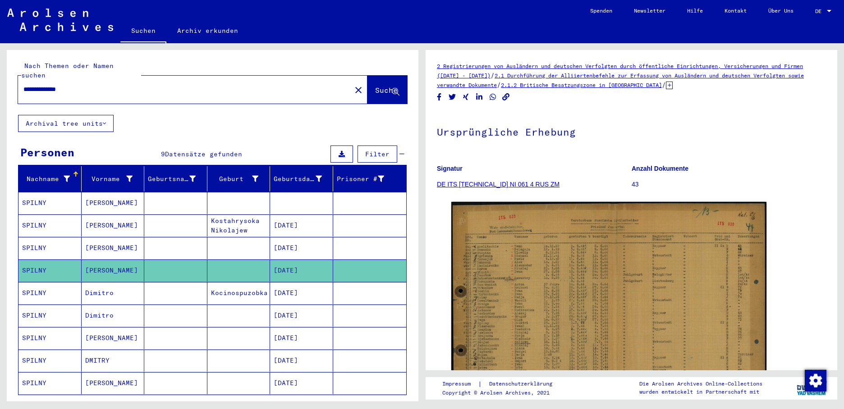
click at [63, 282] on mat-cell "SPILNY" at bounding box center [49, 293] width 63 height 22
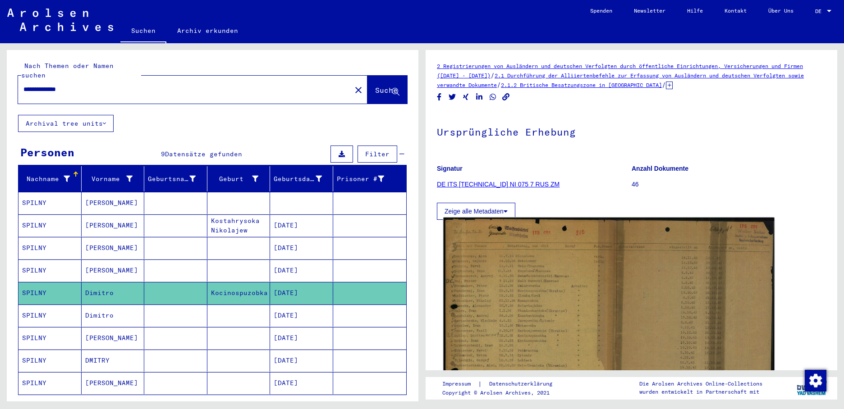
click at [543, 295] on img at bounding box center [609, 339] width 331 height 243
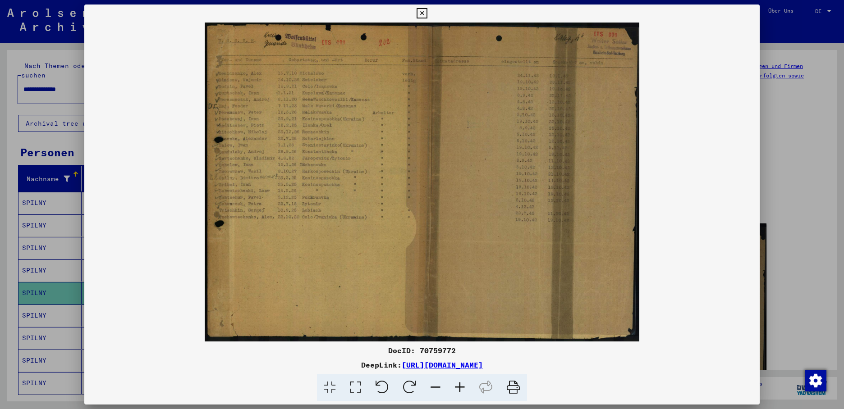
click at [41, 305] on div at bounding box center [422, 204] width 844 height 409
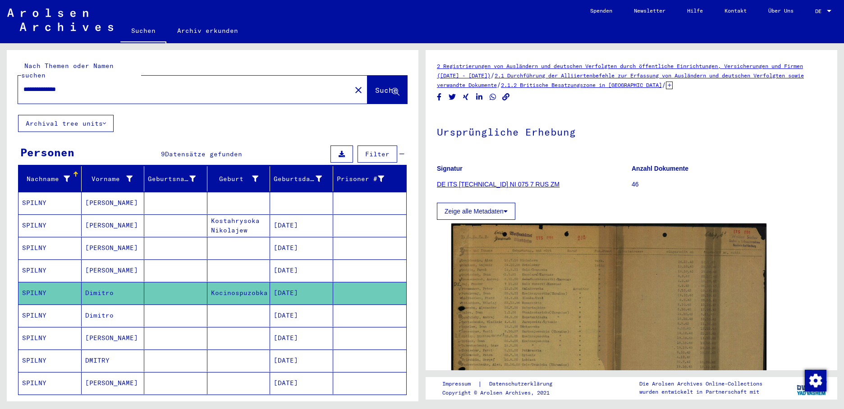
click at [41, 305] on mat-cell "SPILNY" at bounding box center [49, 316] width 63 height 22
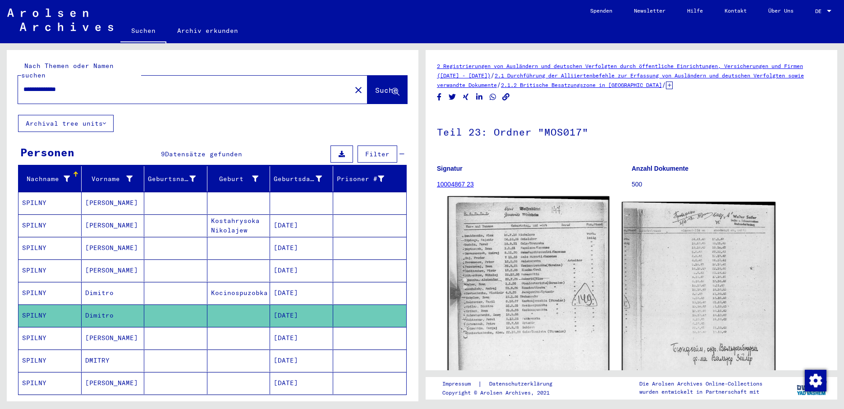
click at [480, 302] on img at bounding box center [528, 310] width 162 height 226
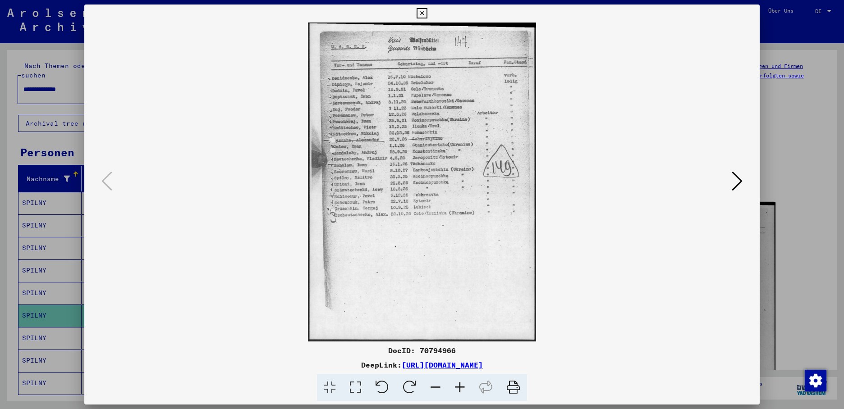
drag, startPoint x: 743, startPoint y: 177, endPoint x: 733, endPoint y: 178, distance: 9.5
click at [743, 178] on button at bounding box center [737, 182] width 16 height 26
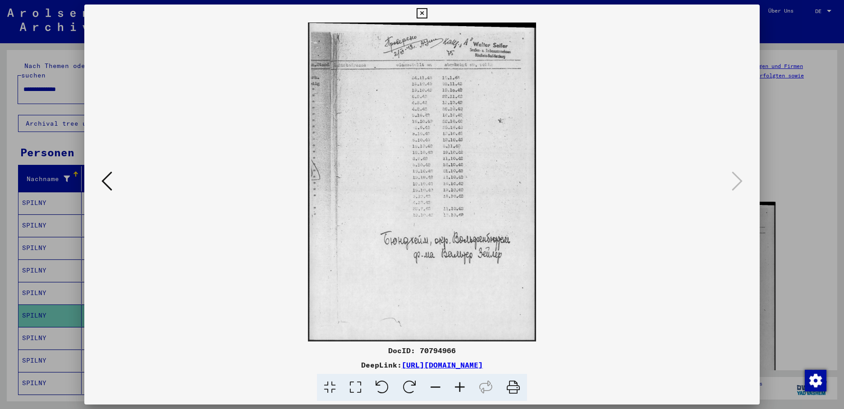
drag, startPoint x: 417, startPoint y: 163, endPoint x: 411, endPoint y: 164, distance: 6.8
click at [35, 325] on div at bounding box center [422, 204] width 844 height 409
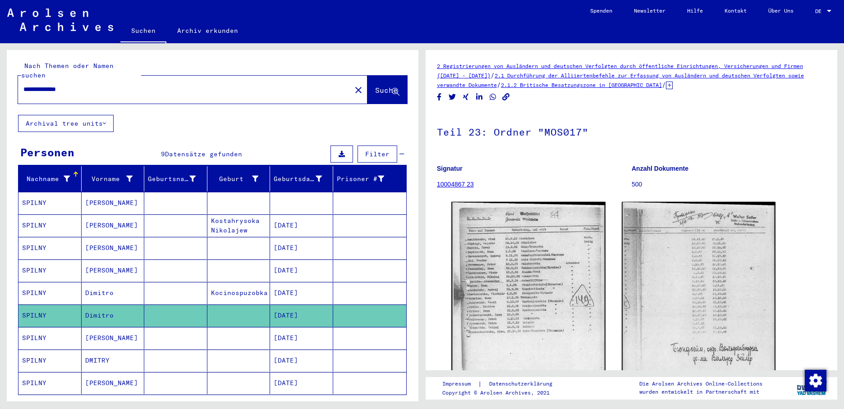
click at [34, 327] on mat-cell "SPILNY" at bounding box center [49, 338] width 63 height 22
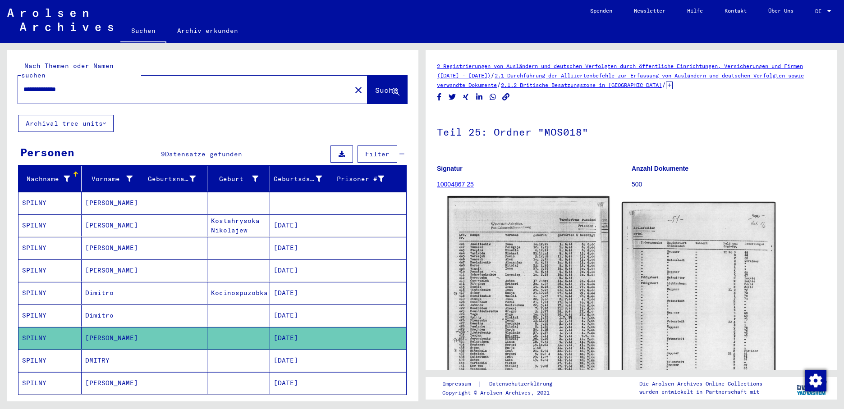
click at [504, 284] on img at bounding box center [528, 311] width 162 height 229
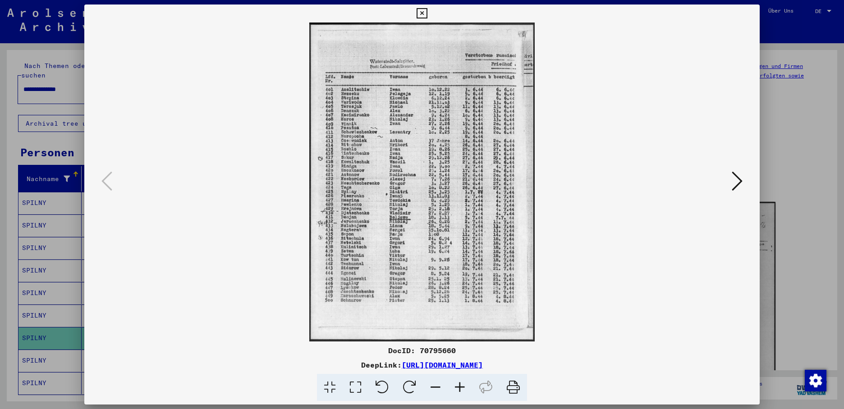
drag, startPoint x: 379, startPoint y: 201, endPoint x: 374, endPoint y: 200, distance: 5.0
click at [738, 176] on icon at bounding box center [737, 181] width 11 height 22
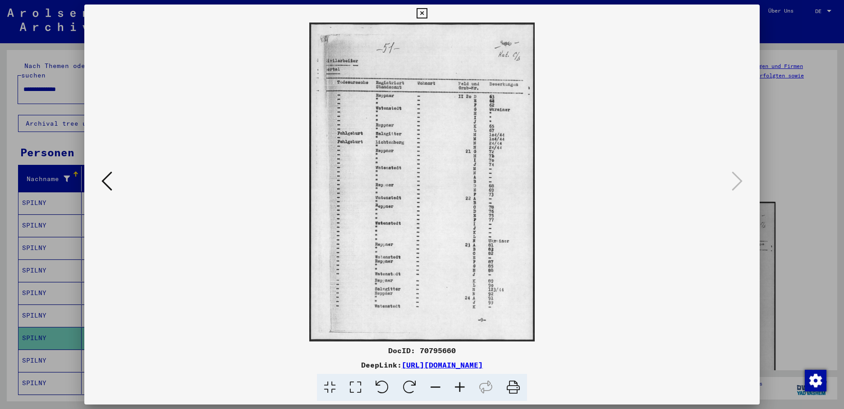
click at [32, 349] on div at bounding box center [422, 204] width 844 height 409
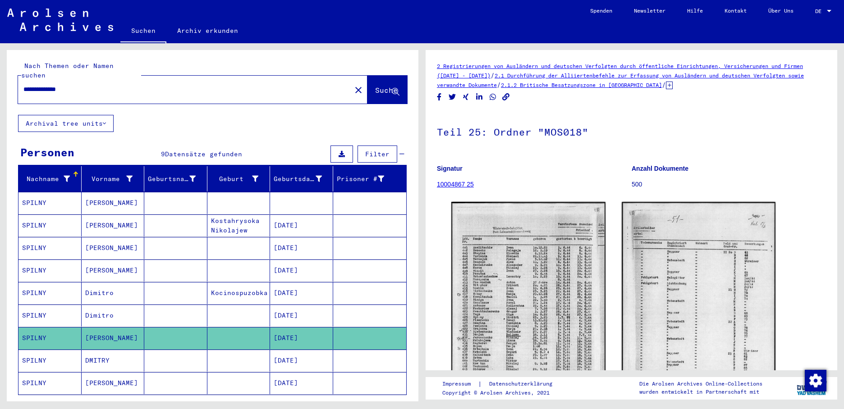
drag, startPoint x: 33, startPoint y: 349, endPoint x: 69, endPoint y: 347, distance: 35.2
click at [34, 350] on mat-cell "SPILNY" at bounding box center [49, 361] width 63 height 22
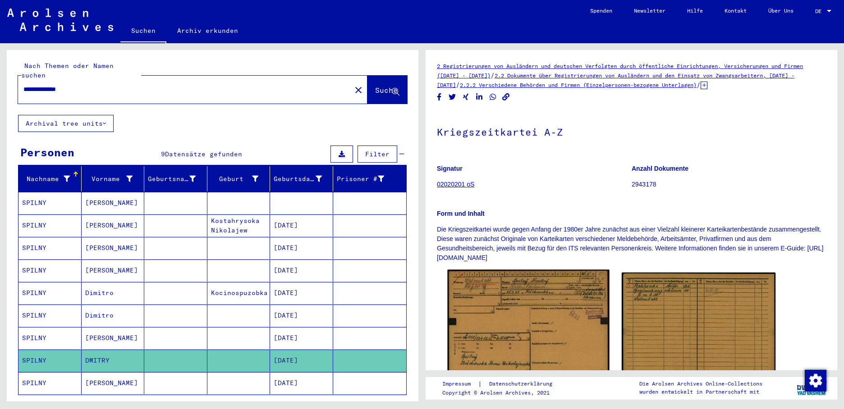
click at [520, 330] on img at bounding box center [528, 327] width 162 height 115
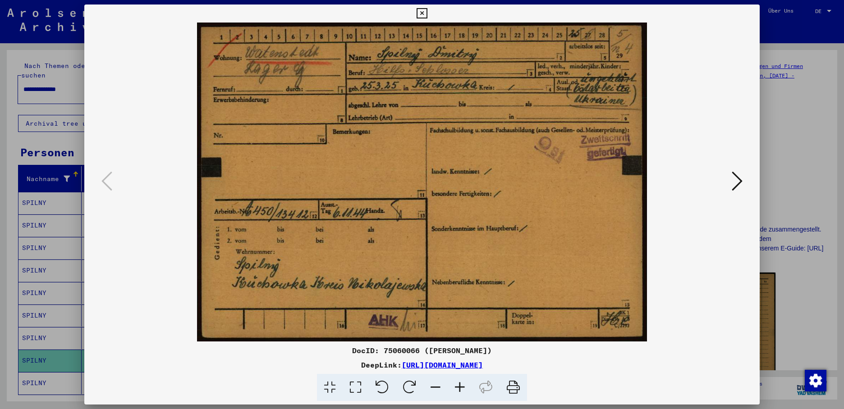
click at [427, 14] on icon at bounding box center [422, 13] width 10 height 11
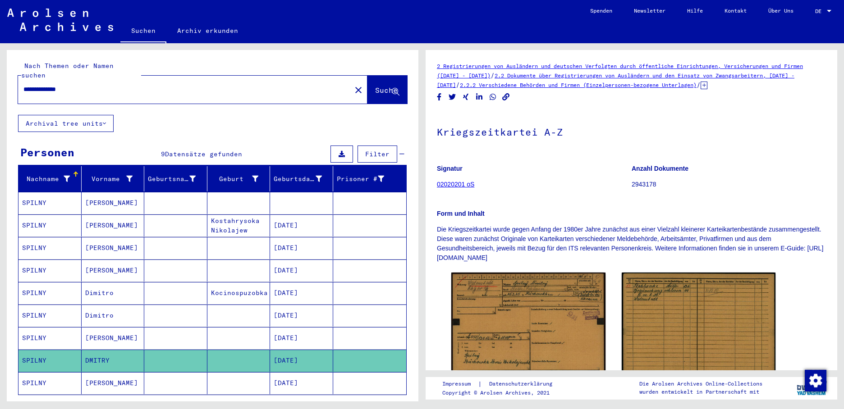
drag, startPoint x: 78, startPoint y: 78, endPoint x: -2, endPoint y: 74, distance: 80.3
click at [0, 74] on html "**********" at bounding box center [422, 204] width 844 height 409
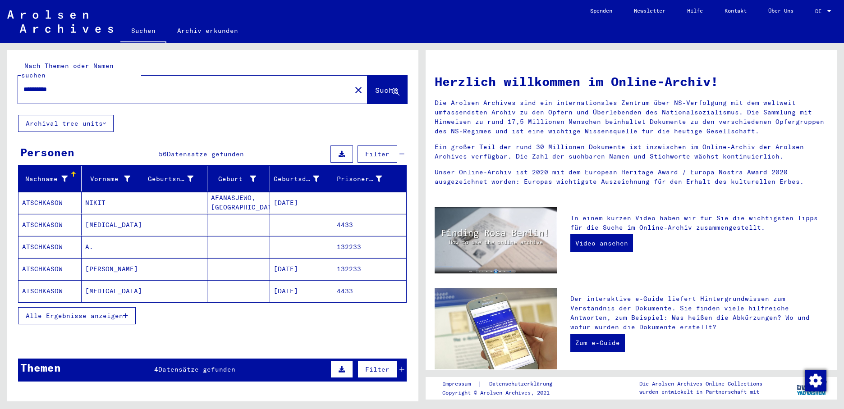
click at [79, 86] on div "**********" at bounding box center [179, 89] width 322 height 20
click at [84, 85] on input "**********" at bounding box center [181, 89] width 317 height 9
type input "**********"
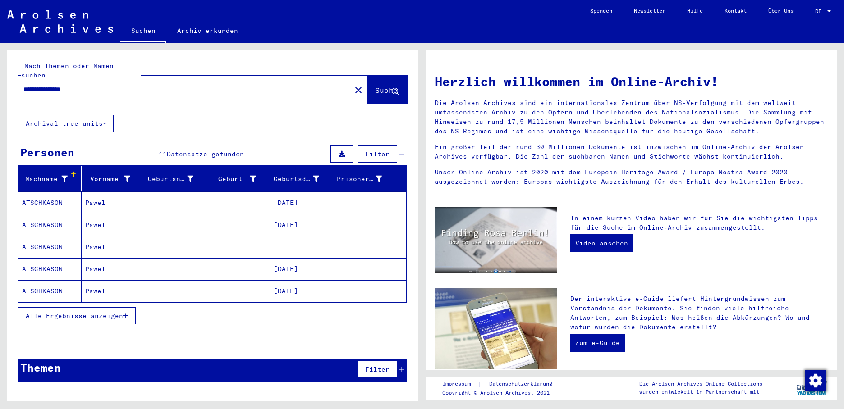
click at [303, 258] on mat-cell "[DATE]" at bounding box center [301, 269] width 63 height 22
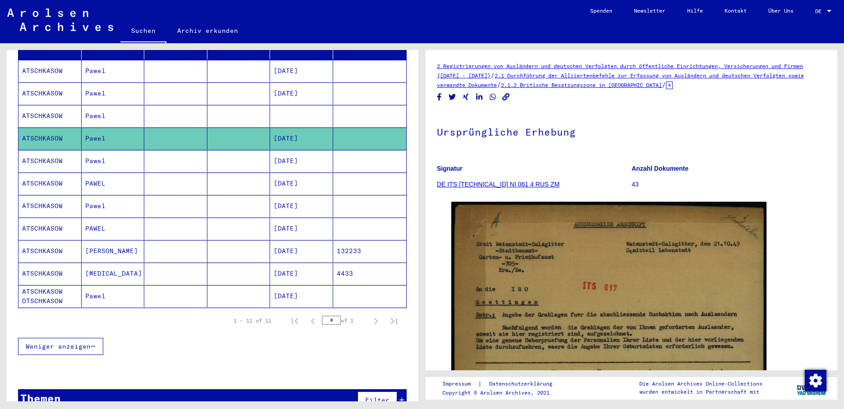
scroll to position [135, 0]
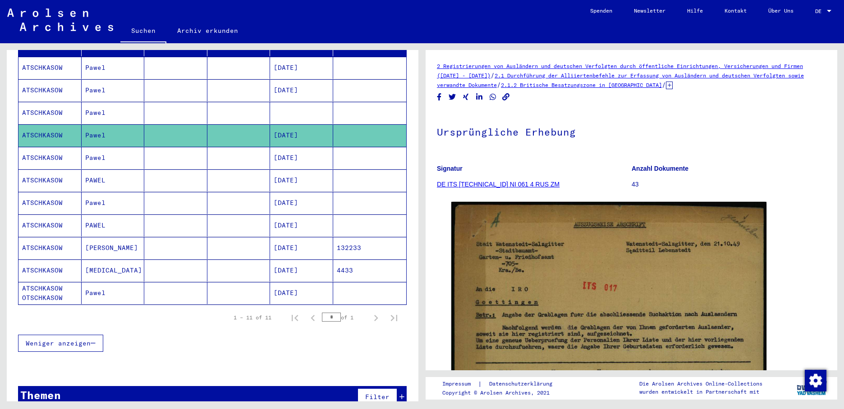
click at [290, 105] on mat-cell at bounding box center [301, 113] width 63 height 22
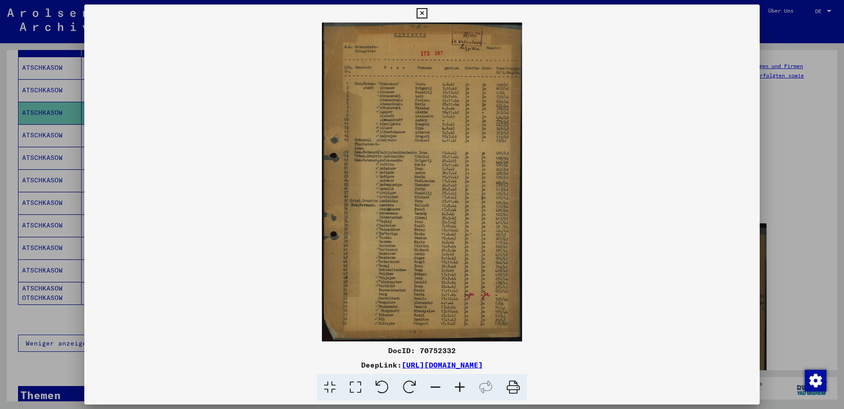
click at [32, 129] on div at bounding box center [422, 204] width 844 height 409
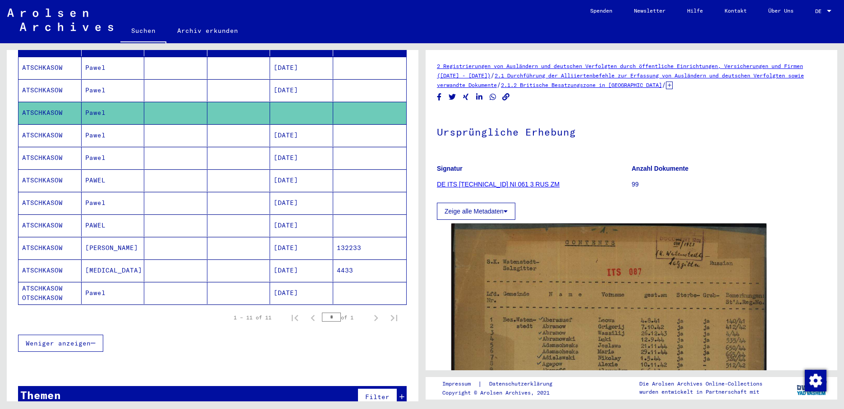
click at [32, 129] on mat-cell "ATSCHKASOW" at bounding box center [49, 135] width 63 height 22
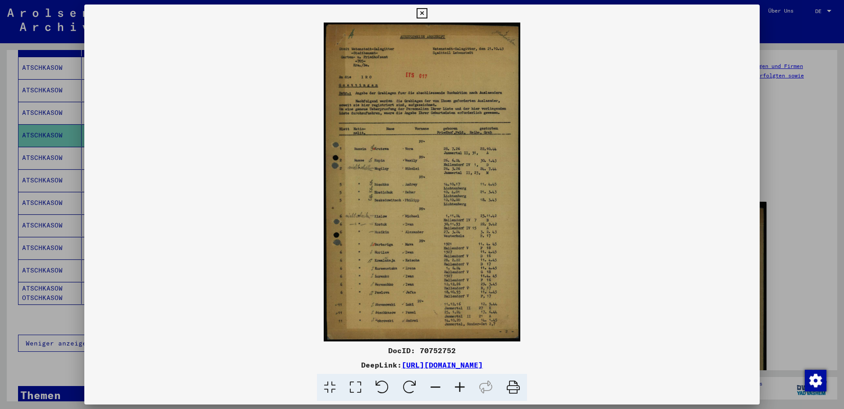
click at [39, 150] on div at bounding box center [422, 204] width 844 height 409
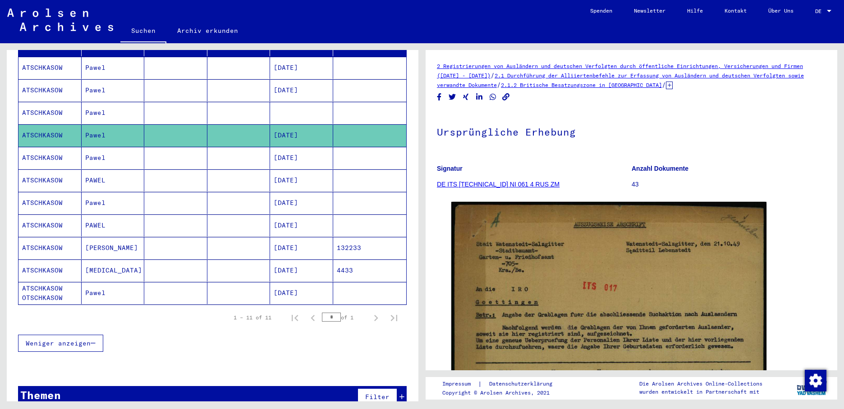
click at [39, 150] on mat-cell "ATSCHKASOW" at bounding box center [49, 158] width 63 height 22
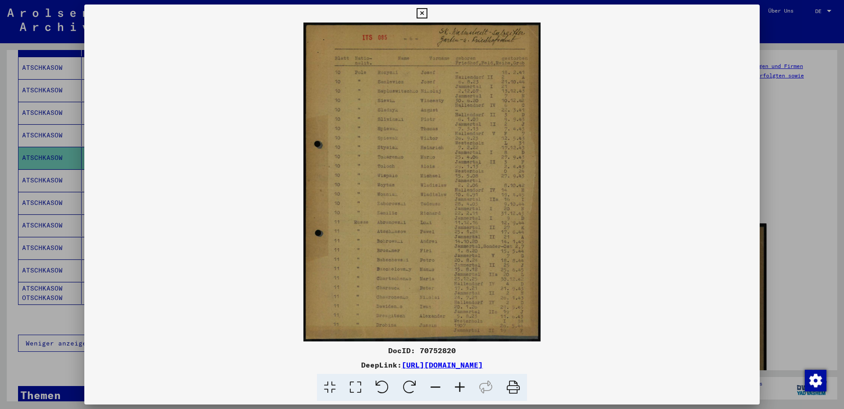
click at [50, 167] on div at bounding box center [422, 204] width 844 height 409
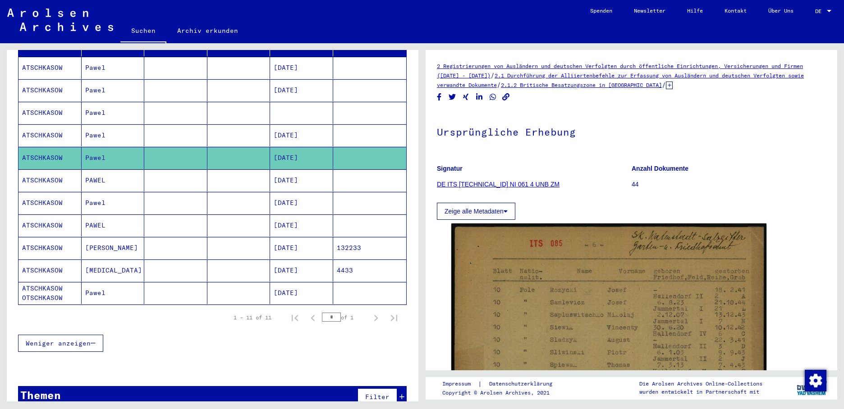
click at [54, 171] on mat-cell "ATSCHKASOW" at bounding box center [49, 181] width 63 height 22
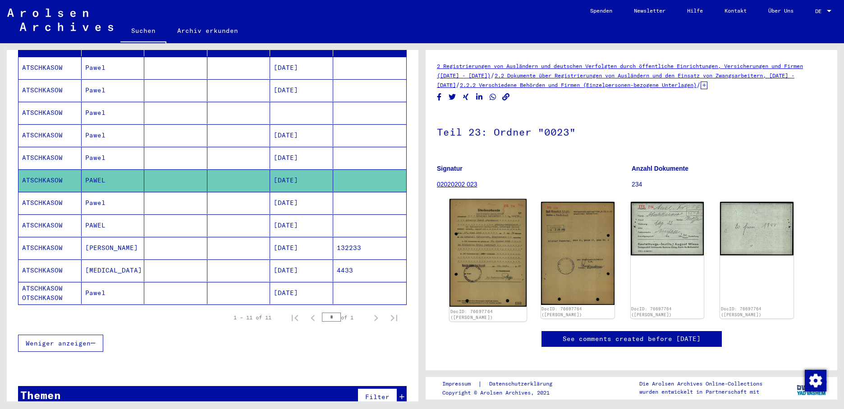
click at [484, 243] on img at bounding box center [487, 253] width 77 height 108
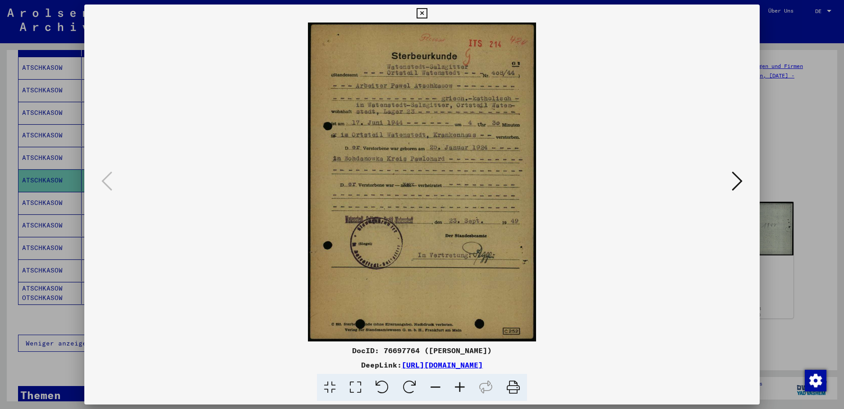
click at [731, 184] on button at bounding box center [737, 182] width 16 height 26
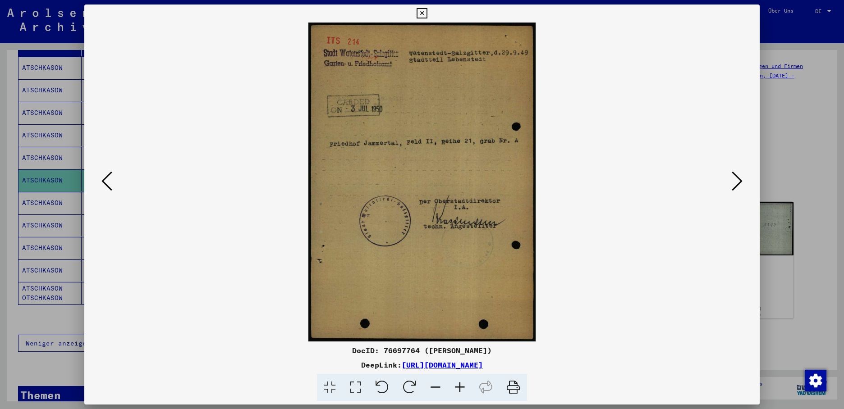
click at [39, 196] on div at bounding box center [422, 204] width 844 height 409
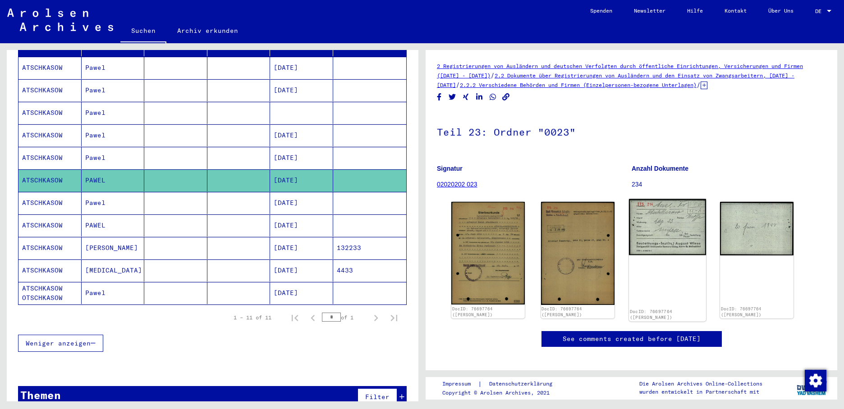
click at [639, 237] on img at bounding box center [666, 227] width 77 height 56
click at [285, 195] on mat-cell "[DATE]" at bounding box center [301, 203] width 63 height 22
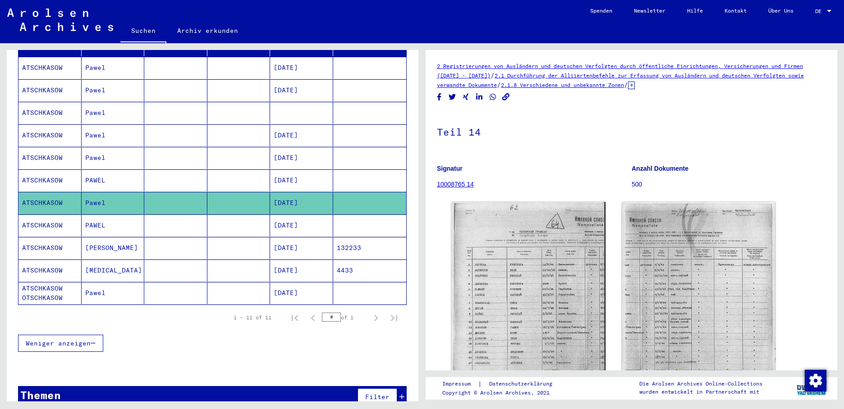
click at [286, 215] on mat-cell "[DATE]" at bounding box center [301, 226] width 63 height 22
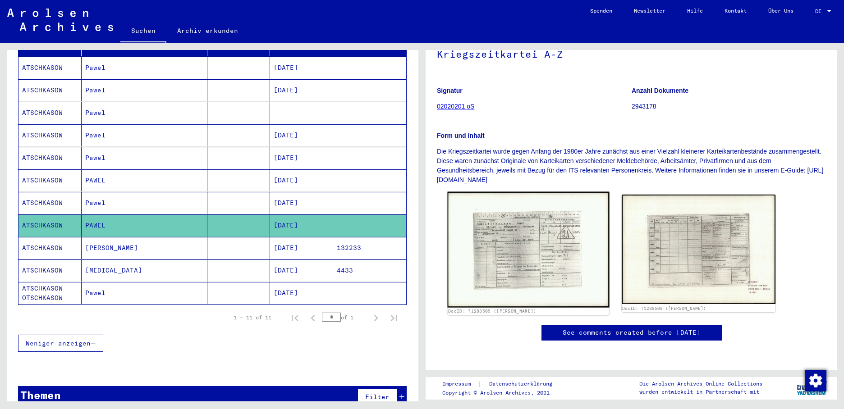
scroll to position [90, 0]
click at [511, 261] on img at bounding box center [528, 250] width 162 height 116
